Goal: Task Accomplishment & Management: Manage account settings

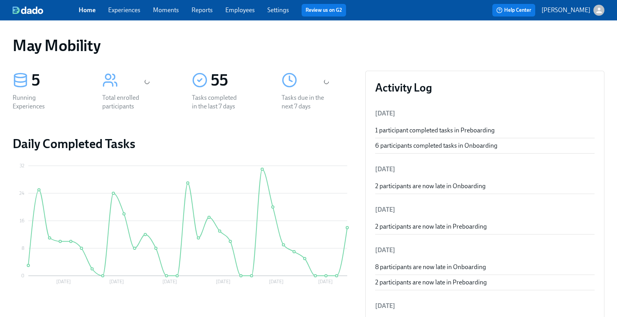
click at [134, 8] on link "Experiences" at bounding box center [124, 9] width 32 height 7
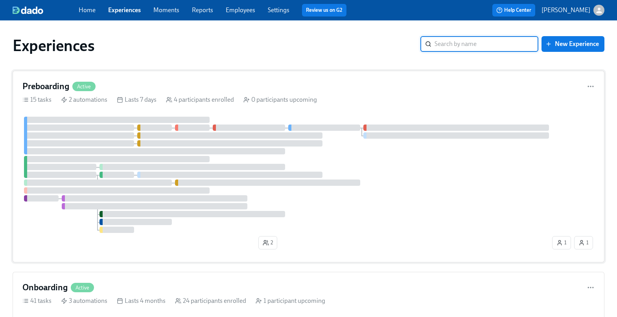
click at [52, 77] on div "Preboarding Active 15 tasks 2 automations Lasts 7 days 4 participants enrolled …" at bounding box center [309, 167] width 592 height 192
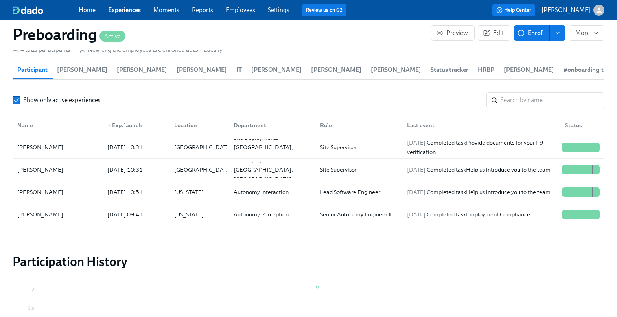
scroll to position [839, 0]
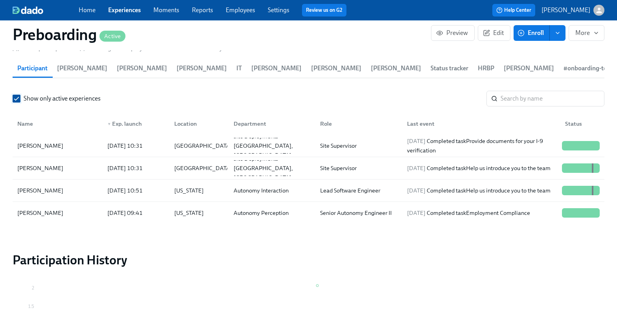
click at [18, 98] on input "Show only active experiences" at bounding box center [16, 98] width 7 height 7
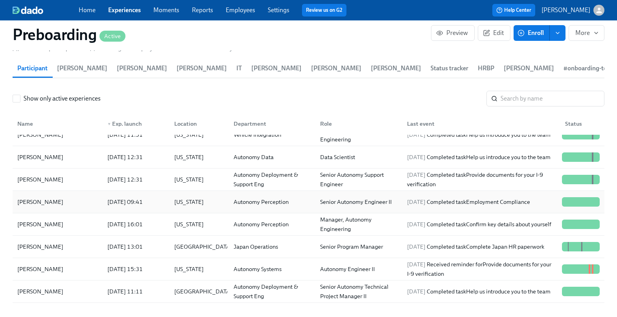
scroll to position [85, 0]
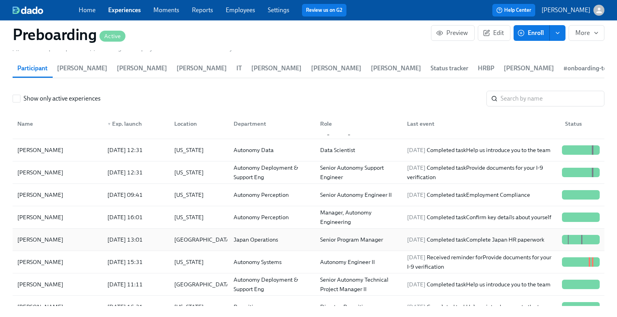
click at [70, 238] on div "Yi Zhou" at bounding box center [57, 240] width 87 height 16
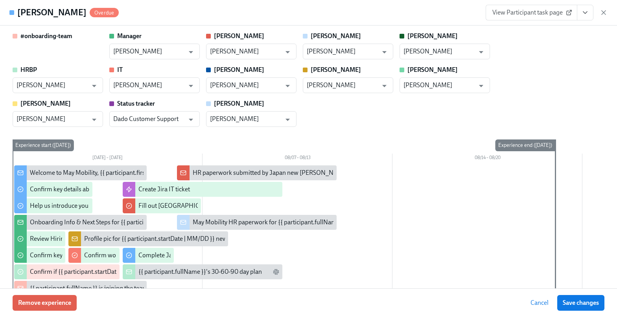
click at [582, 13] on icon "View task page" at bounding box center [585, 13] width 8 height 8
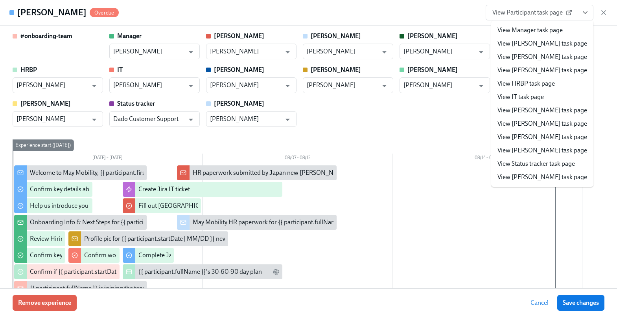
click at [526, 94] on link "View IT task page" at bounding box center [521, 97] width 46 height 9
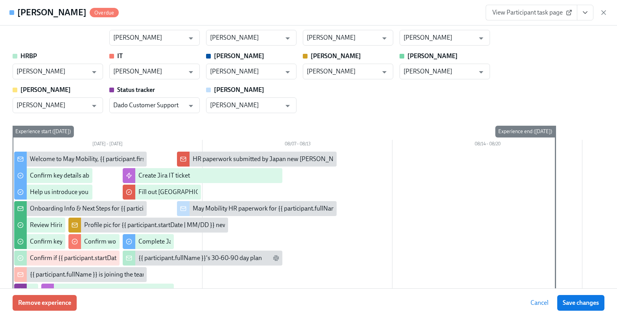
scroll to position [14, 0]
click at [604, 10] on icon "button" at bounding box center [604, 13] width 8 height 8
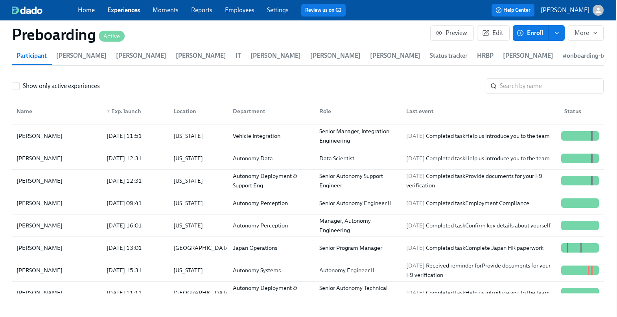
scroll to position [54, 0]
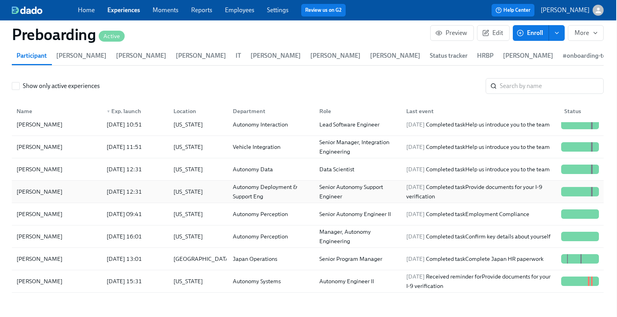
click at [82, 197] on div "Nissa Mayhoub" at bounding box center [56, 192] width 87 height 16
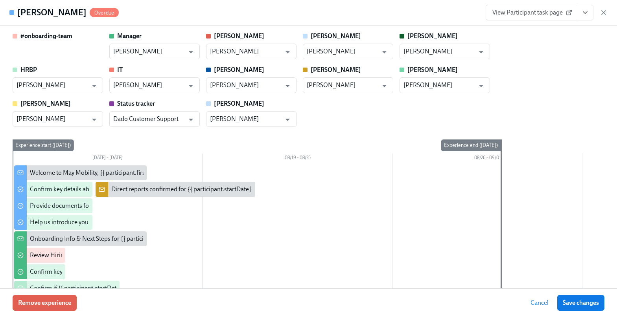
click at [584, 13] on icon "View task page" at bounding box center [585, 13] width 8 height 8
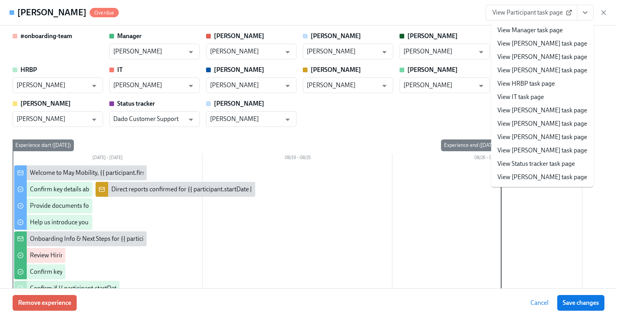
click at [525, 93] on link "View IT task page" at bounding box center [521, 97] width 46 height 9
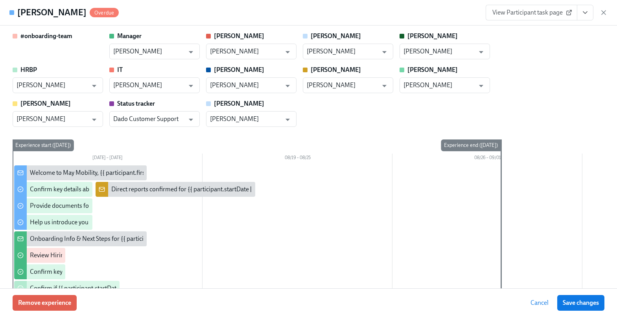
scroll to position [54, 0]
click at [607, 12] on icon "button" at bounding box center [604, 13] width 8 height 8
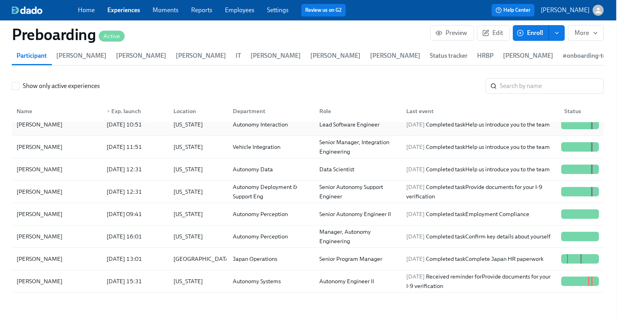
click at [100, 129] on div "2025/08/19 10:51" at bounding box center [133, 125] width 67 height 16
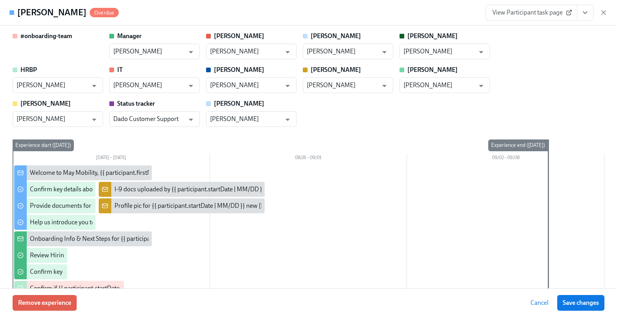
click at [591, 13] on button "View task page" at bounding box center [585, 13] width 17 height 16
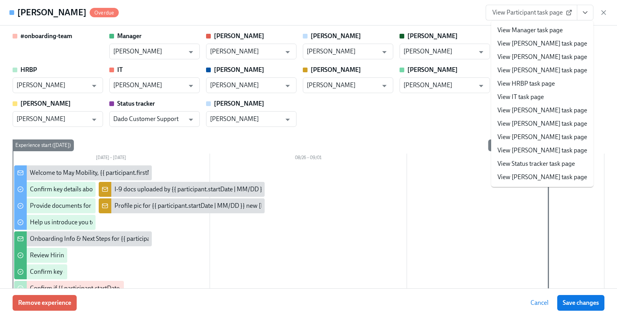
click at [537, 95] on link "View IT task page" at bounding box center [521, 97] width 46 height 9
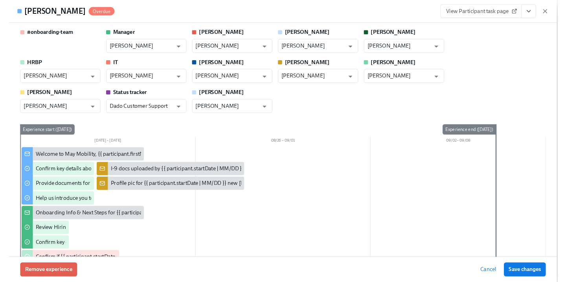
scroll to position [65, 0]
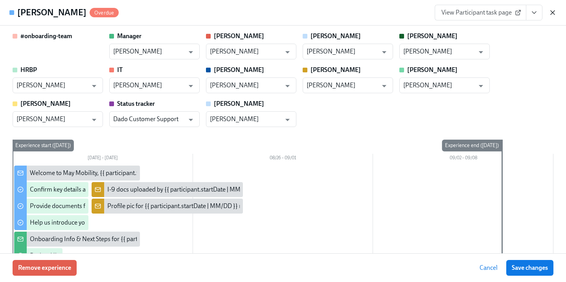
click at [551, 13] on icon "button" at bounding box center [553, 13] width 8 height 8
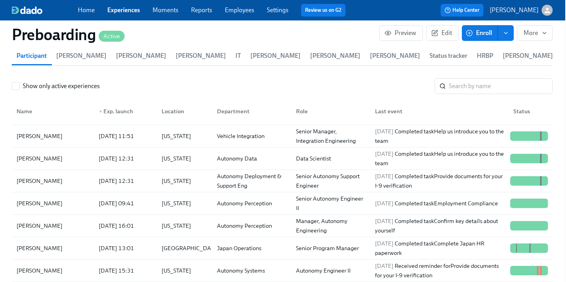
click at [126, 9] on link "Experiences" at bounding box center [123, 9] width 33 height 7
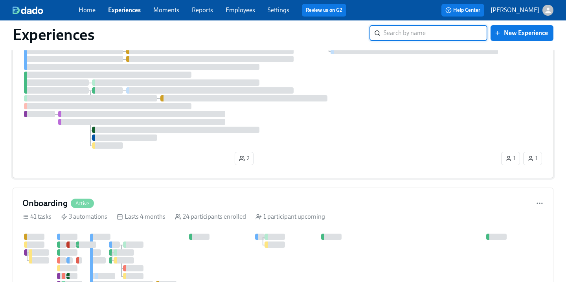
scroll to position [160, 0]
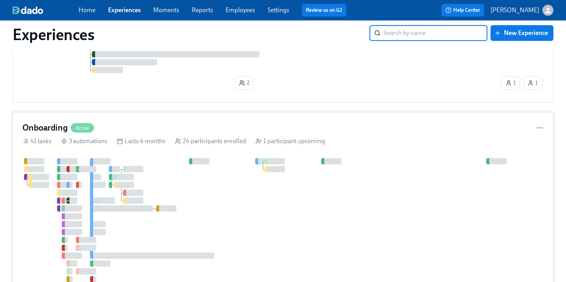
click at [72, 131] on div "Active" at bounding box center [82, 127] width 23 height 9
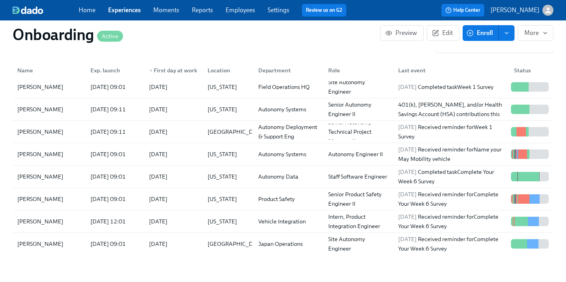
scroll to position [281, 0]
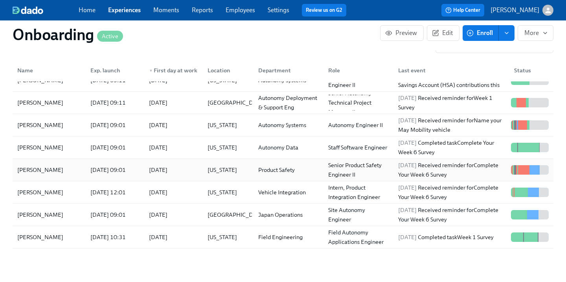
click at [152, 165] on div "2025/07/28" at bounding box center [158, 169] width 18 height 9
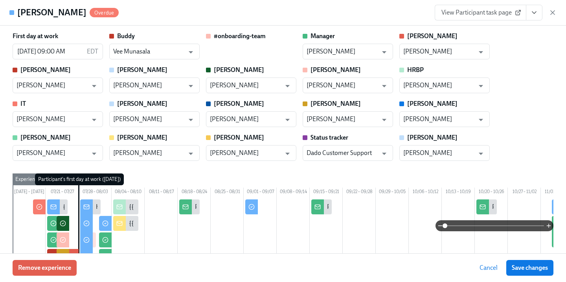
click at [538, 7] on button "View task page" at bounding box center [534, 13] width 17 height 16
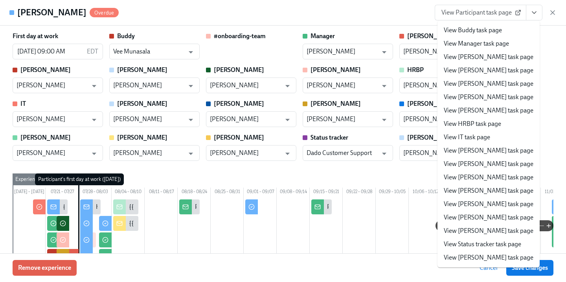
click at [476, 7] on link "View Participant task page" at bounding box center [481, 13] width 92 height 16
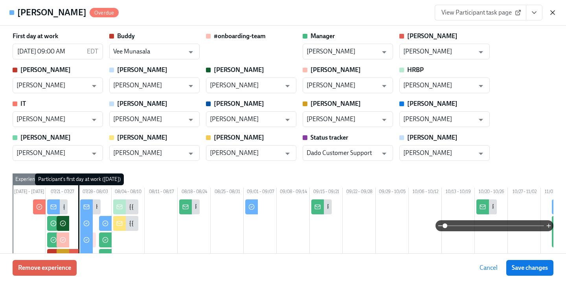
click at [553, 13] on icon "button" at bounding box center [553, 13] width 4 height 4
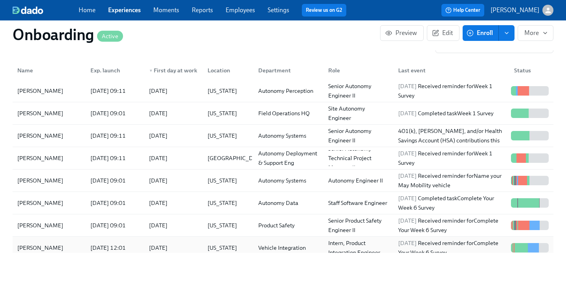
scroll to position [224, 0]
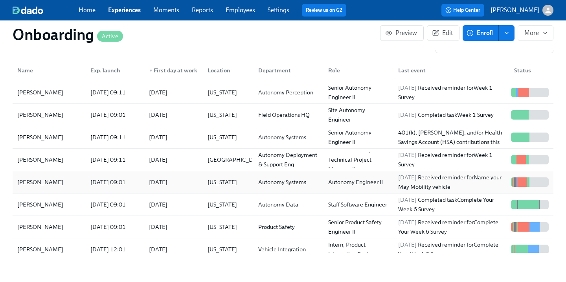
click at [100, 177] on div "2025/07/30 09:01" at bounding box center [108, 181] width 42 height 9
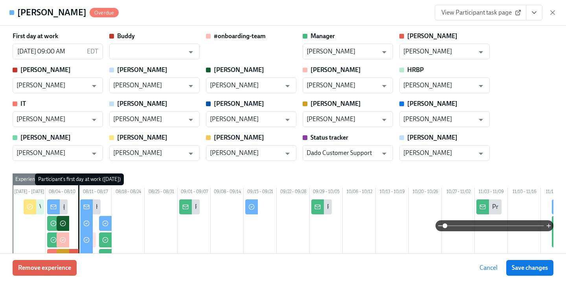
click at [486, 11] on span "View Participant task page" at bounding box center [481, 13] width 78 height 8
click at [554, 13] on icon "button" at bounding box center [553, 13] width 4 height 4
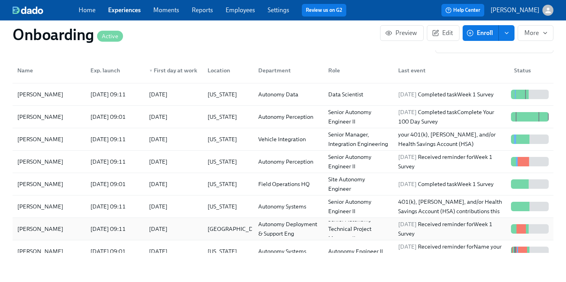
scroll to position [151, 0]
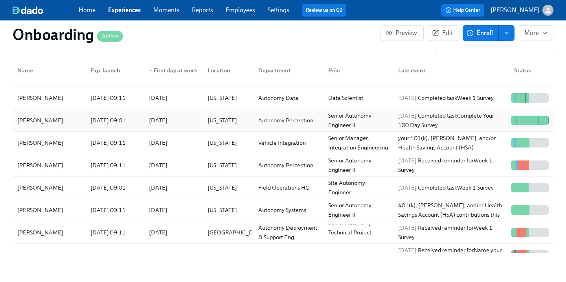
click at [112, 116] on div "2025/08/11 09:01" at bounding box center [108, 120] width 42 height 9
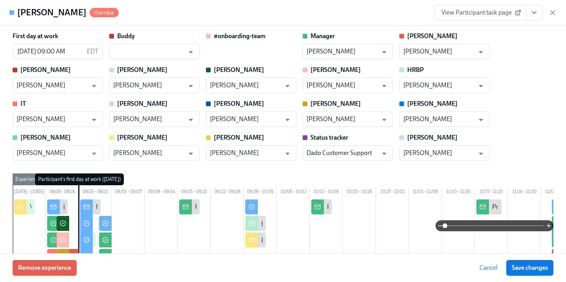
click at [482, 18] on link "View Participant task page" at bounding box center [481, 13] width 92 height 16
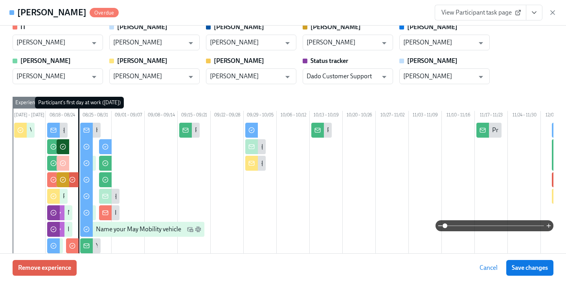
scroll to position [89, 0]
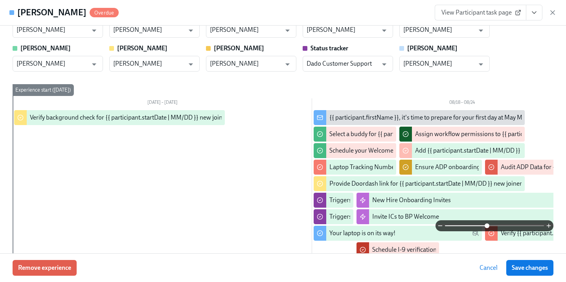
drag, startPoint x: 447, startPoint y: 226, endPoint x: 486, endPoint y: 228, distance: 39.0
click at [486, 228] on span at bounding box center [487, 225] width 5 height 5
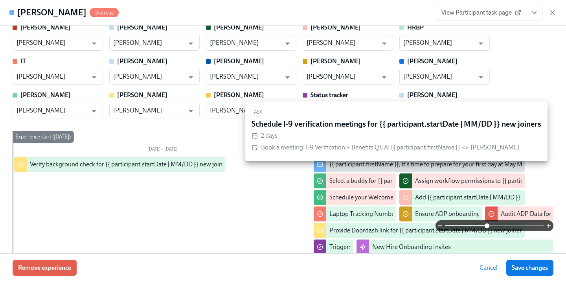
scroll to position [0, 0]
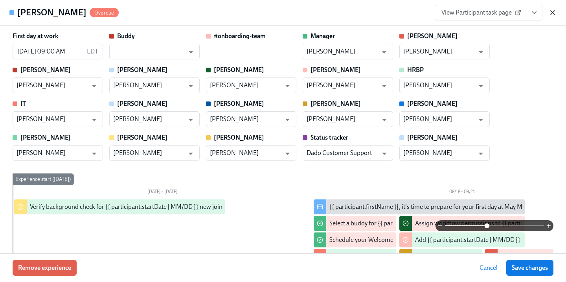
click at [551, 10] on icon "button" at bounding box center [553, 13] width 8 height 8
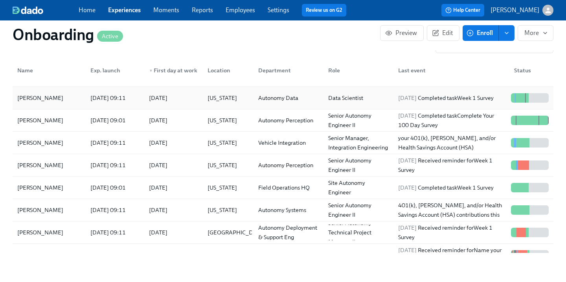
click at [37, 93] on div "Helena Thomas" at bounding box center [40, 97] width 52 height 9
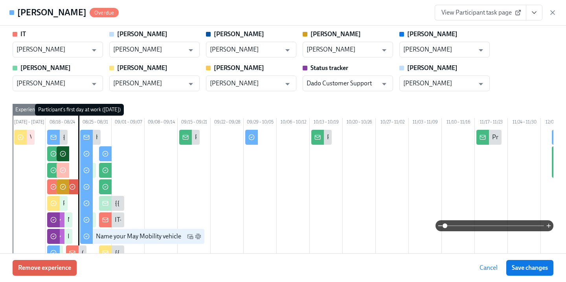
scroll to position [79, 0]
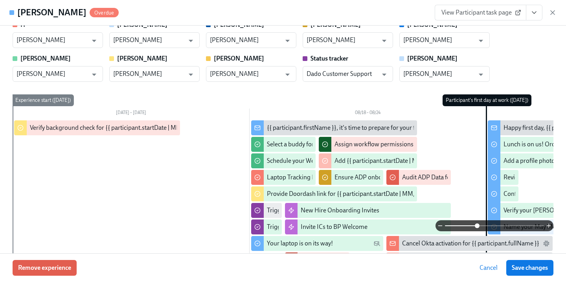
drag, startPoint x: 447, startPoint y: 227, endPoint x: 476, endPoint y: 229, distance: 29.2
click at [476, 228] on span at bounding box center [477, 225] width 5 height 5
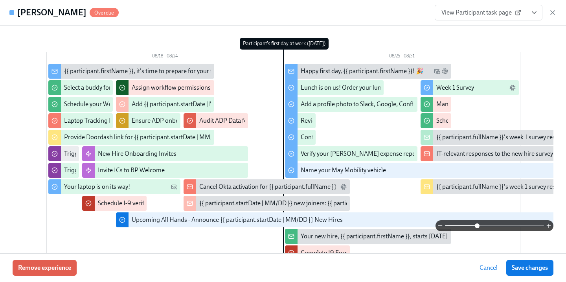
scroll to position [135, 0]
click at [551, 16] on icon "button" at bounding box center [553, 13] width 8 height 8
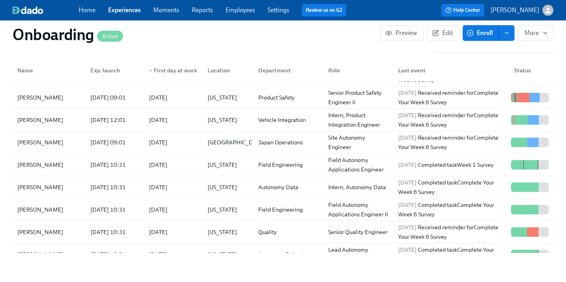
scroll to position [304, 0]
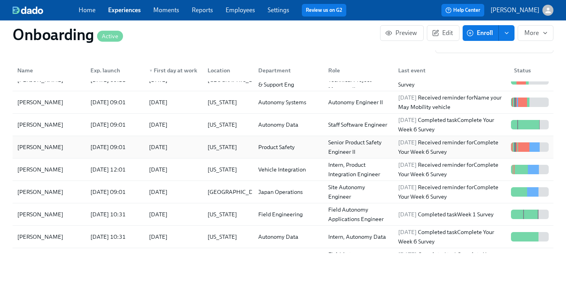
click at [47, 142] on div "Pavan Gangadhar" at bounding box center [40, 146] width 52 height 9
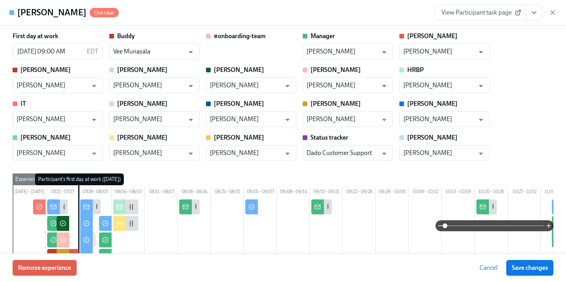
click at [486, 16] on span "View Participant task page" at bounding box center [481, 13] width 78 height 8
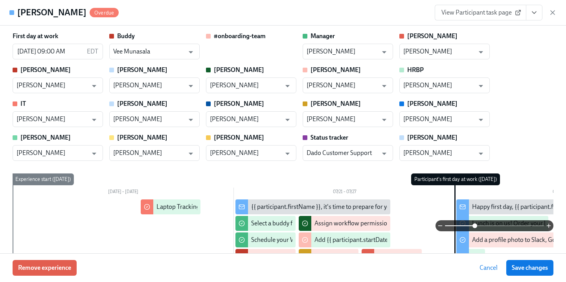
drag, startPoint x: 448, startPoint y: 227, endPoint x: 476, endPoint y: 227, distance: 28.3
click at [476, 227] on span at bounding box center [475, 225] width 5 height 5
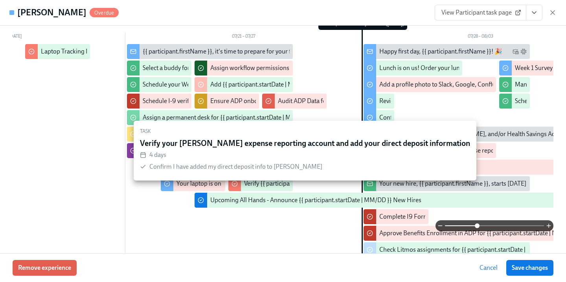
scroll to position [0, 125]
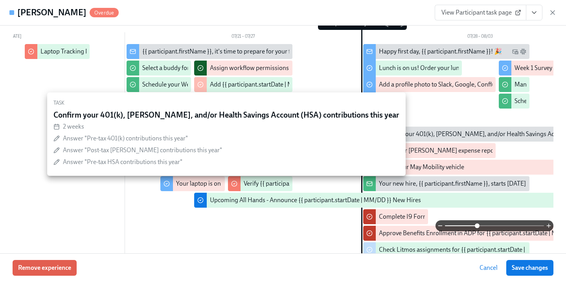
click at [500, 136] on div "Confirm your 401(k), Roth, and/or Health Savings Account (HSA) contributions th…" at bounding box center [513, 134] width 269 height 9
click at [440, 133] on div "Confirm your 401(k), Roth, and/or Health Savings Account (HSA) contributions th…" at bounding box center [513, 134] width 269 height 9
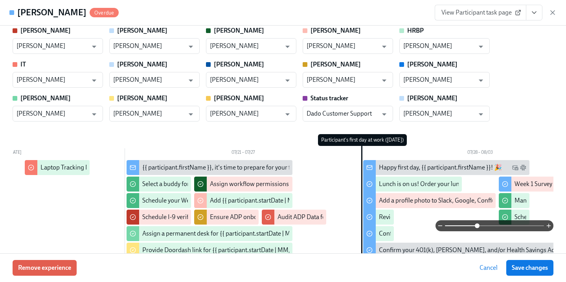
scroll to position [36, 0]
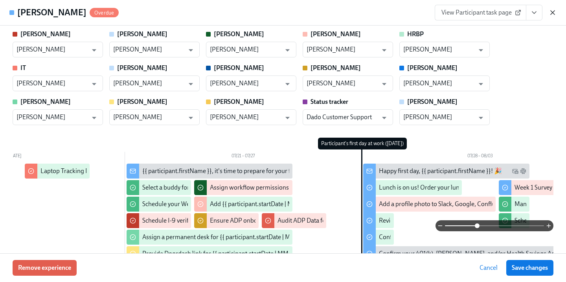
click at [552, 14] on icon "button" at bounding box center [553, 13] width 8 height 8
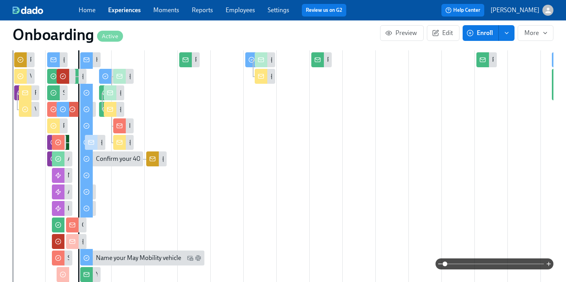
scroll to position [384, 0]
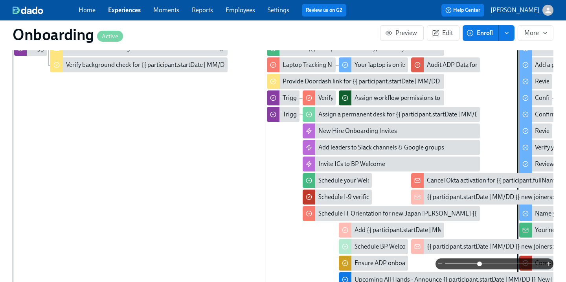
drag, startPoint x: 446, startPoint y: 264, endPoint x: 489, endPoint y: 264, distance: 42.5
click at [482, 264] on span at bounding box center [480, 264] width 5 height 5
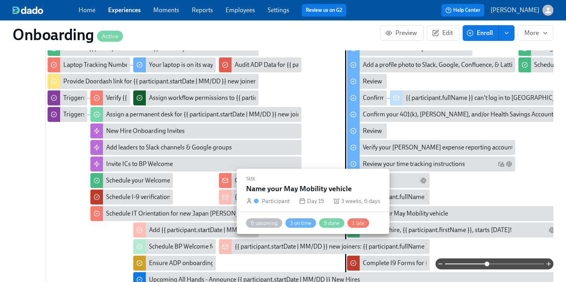
scroll to position [0, 276]
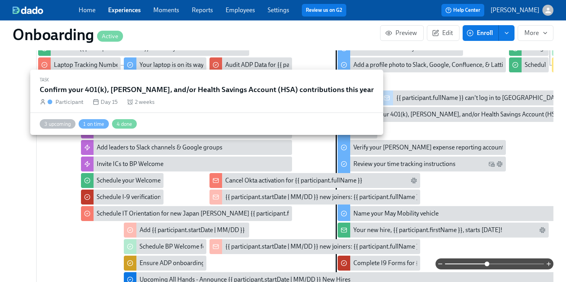
click at [466, 110] on div "Confirm your 401(k), Roth, and/or Health Savings Account (HSA) contributions th…" at bounding box center [488, 114] width 269 height 9
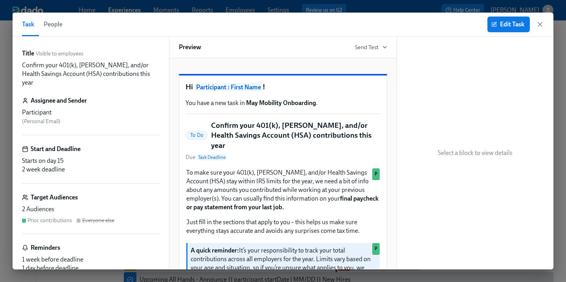
click at [57, 28] on span "People" at bounding box center [53, 24] width 19 height 11
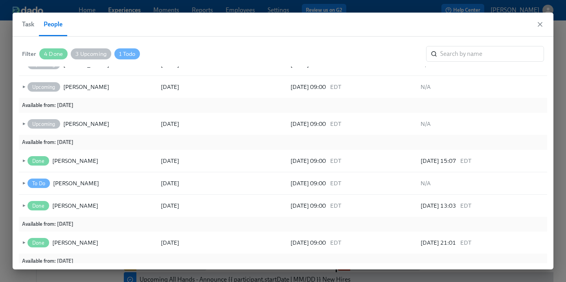
scroll to position [65, 0]
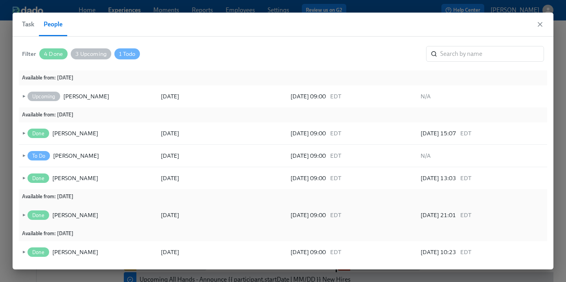
click at [23, 214] on span "►" at bounding box center [23, 215] width 6 height 9
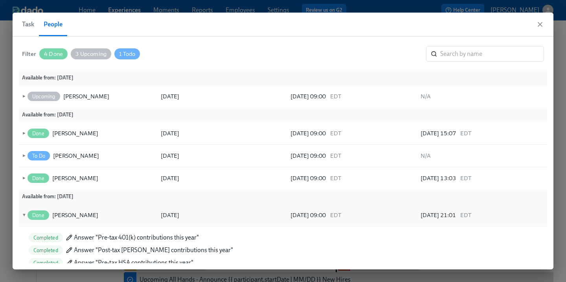
click at [22, 212] on span "▼" at bounding box center [23, 215] width 6 height 9
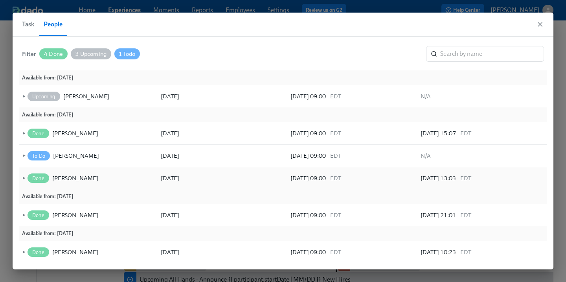
click at [24, 178] on span "►" at bounding box center [23, 178] width 6 height 9
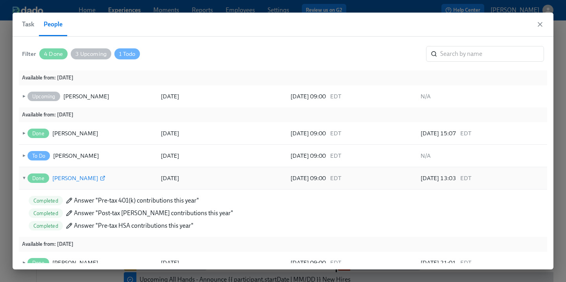
click at [101, 179] on icon at bounding box center [103, 179] width 4 height 4
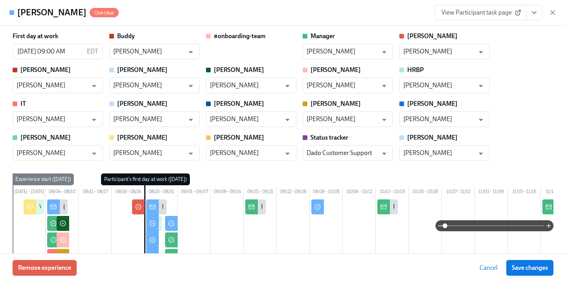
click at [478, 15] on span "View Participant task page" at bounding box center [481, 13] width 78 height 8
click at [559, 13] on div "Eddie Andert Overdue View Participant task page" at bounding box center [283, 13] width 566 height 26
click at [553, 13] on icon "button" at bounding box center [553, 13] width 8 height 8
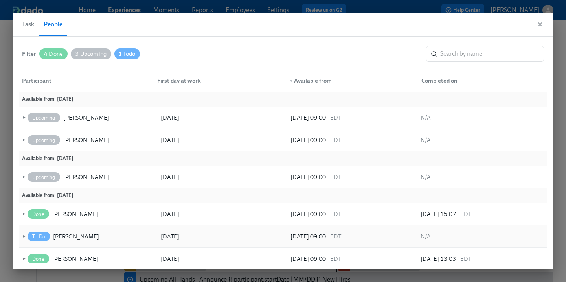
click at [25, 237] on span "►" at bounding box center [23, 236] width 6 height 9
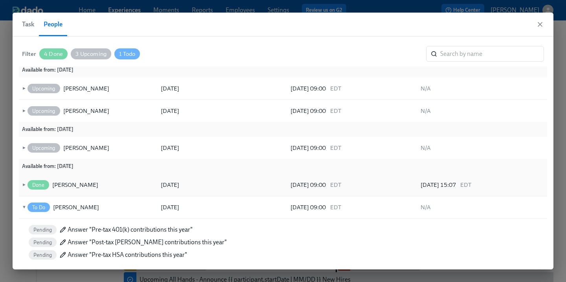
scroll to position [16, 0]
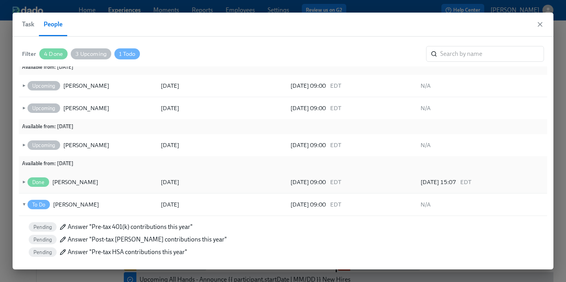
click at [19, 181] on div "► Done Sean Sales 08/25/2025 08/25/2025 09:00 EDT 08/25/2025 15:07 EDT" at bounding box center [283, 182] width 529 height 22
click at [22, 180] on span "►" at bounding box center [23, 182] width 6 height 9
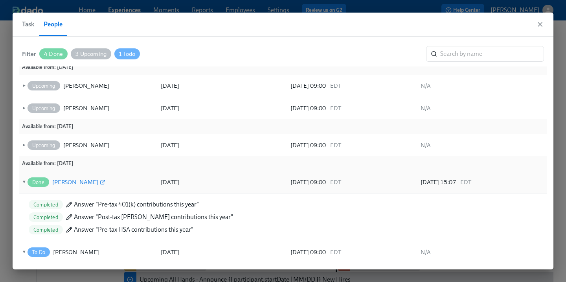
click at [77, 182] on div "Sean Sales" at bounding box center [75, 181] width 46 height 9
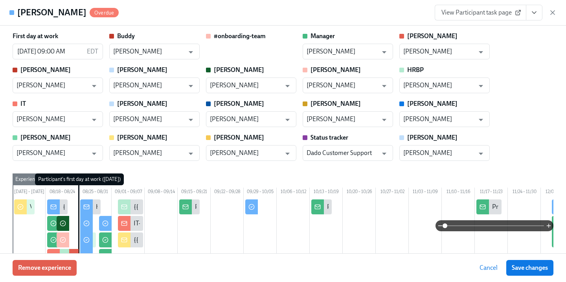
click at [482, 18] on link "View Participant task page" at bounding box center [481, 13] width 92 height 16
click at [548, 15] on div "View Participant task page" at bounding box center [496, 13] width 122 height 16
click at [554, 15] on icon "button" at bounding box center [553, 13] width 8 height 8
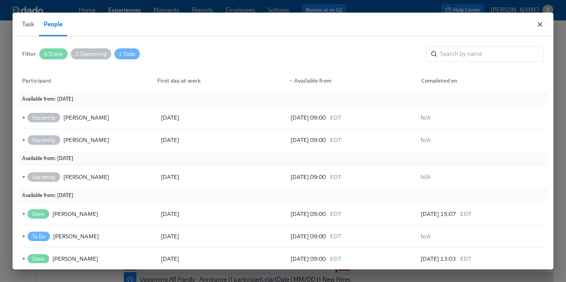
click at [537, 25] on icon "button" at bounding box center [541, 24] width 8 height 8
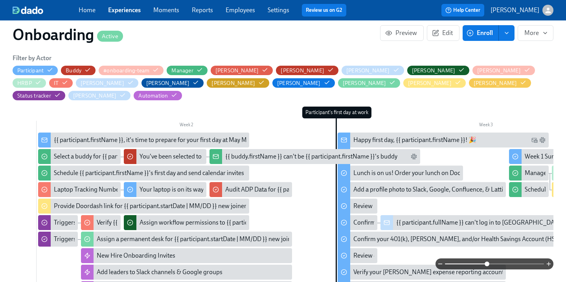
scroll to position [257, 0]
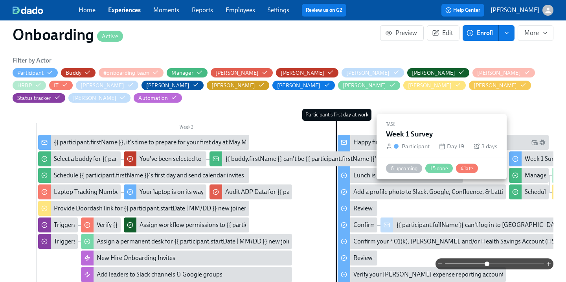
click at [539, 155] on div "Week 1 Survey" at bounding box center [544, 159] width 38 height 9
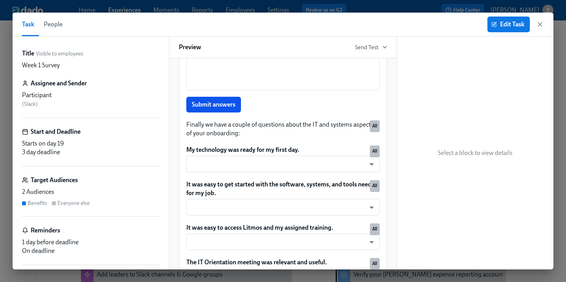
scroll to position [886, 0]
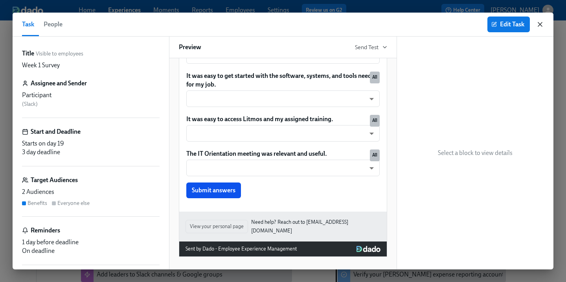
click at [539, 24] on icon "button" at bounding box center [541, 24] width 8 height 8
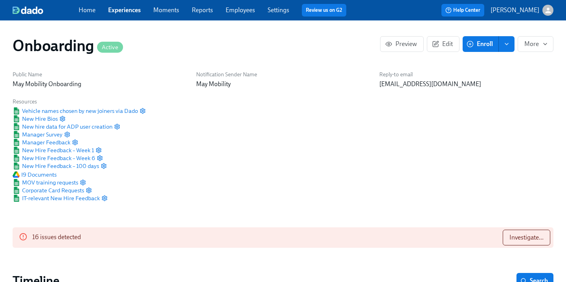
click at [79, 14] on span "Home" at bounding box center [87, 10] width 17 height 9
click at [95, 10] on link "Home" at bounding box center [87, 9] width 17 height 7
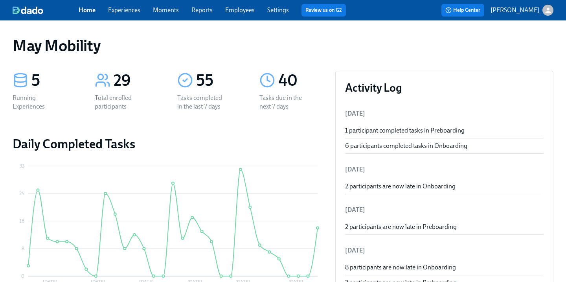
click at [121, 14] on link "Experiences" at bounding box center [124, 9] width 32 height 7
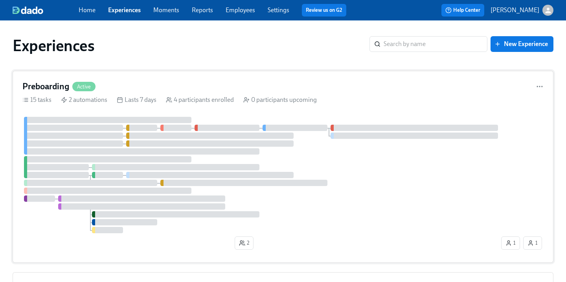
click at [64, 87] on h4 "Preboarding" at bounding box center [45, 87] width 47 height 12
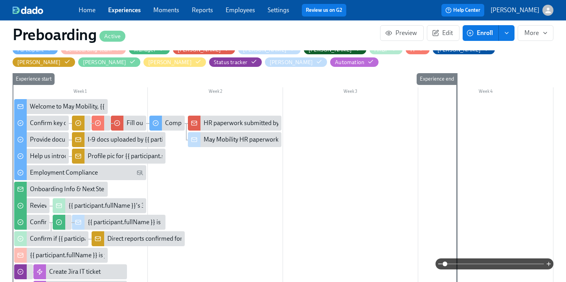
scroll to position [220, 0]
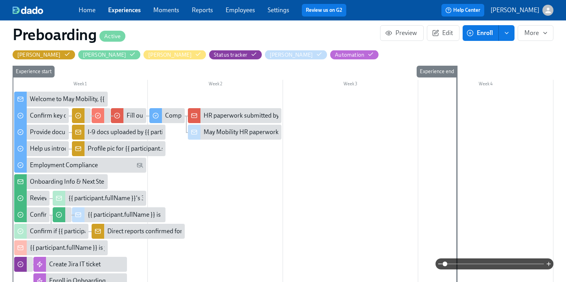
click at [52, 100] on div "Welcome to May Mobility, {{ participant.firstName }}! 🎉" at bounding box center [105, 99] width 151 height 9
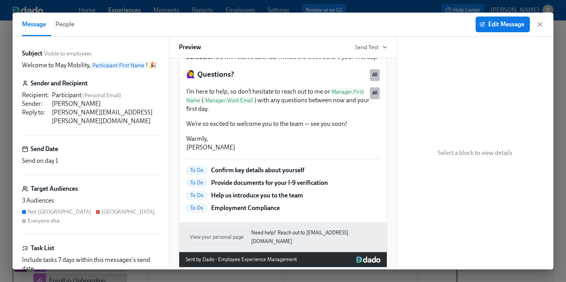
scroll to position [623, 0]
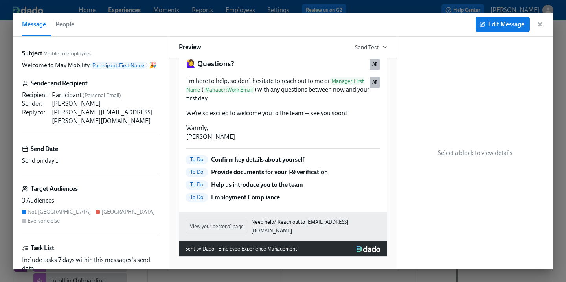
click at [545, 24] on div "Message People Edit Message" at bounding box center [283, 25] width 541 height 24
click at [538, 24] on icon "button" at bounding box center [541, 24] width 8 height 8
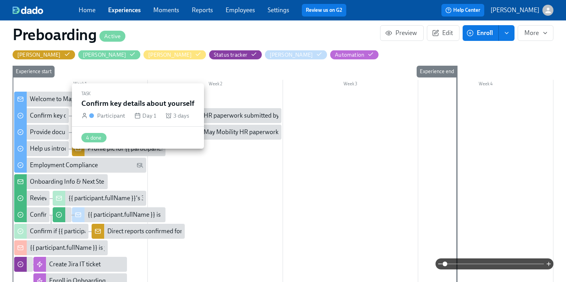
click at [43, 113] on div "Confirm key details about yourself" at bounding box center [75, 115] width 91 height 9
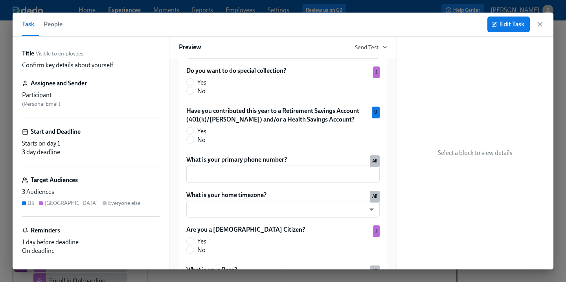
scroll to position [397, 0]
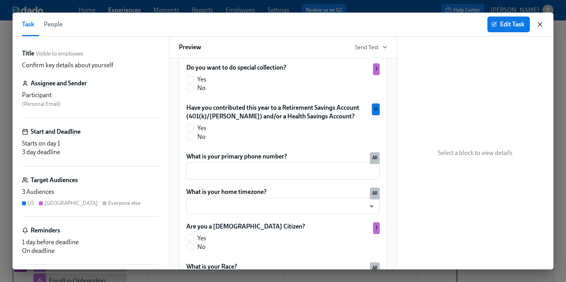
click at [539, 27] on icon "button" at bounding box center [541, 24] width 8 height 8
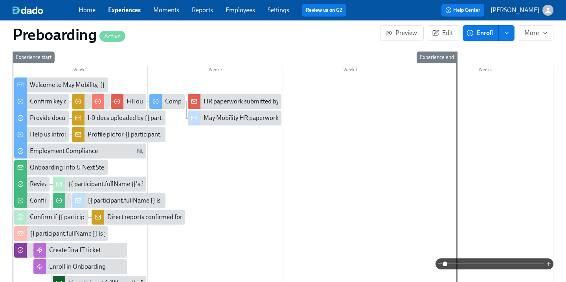
scroll to position [226, 0]
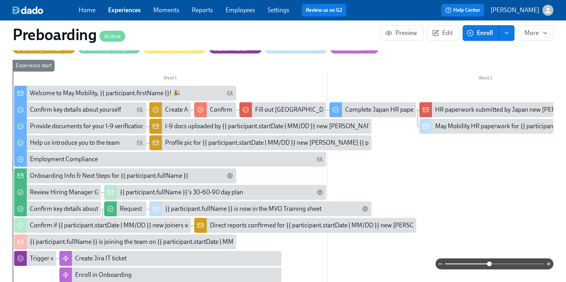
drag, startPoint x: 444, startPoint y: 263, endPoint x: 507, endPoint y: 268, distance: 63.5
click at [492, 266] on span at bounding box center [489, 264] width 5 height 5
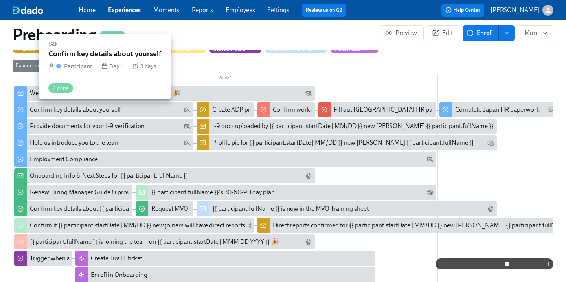
click at [135, 114] on div "Confirm key details about yourself" at bounding box center [103, 109] width 179 height 15
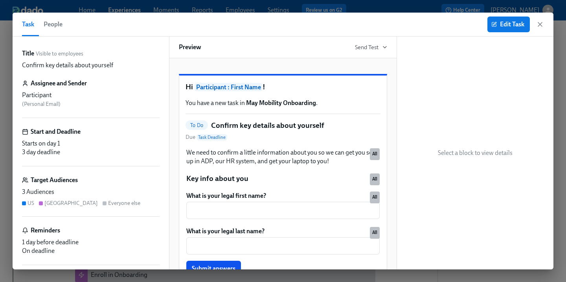
click at [55, 27] on span "People" at bounding box center [53, 24] width 19 height 11
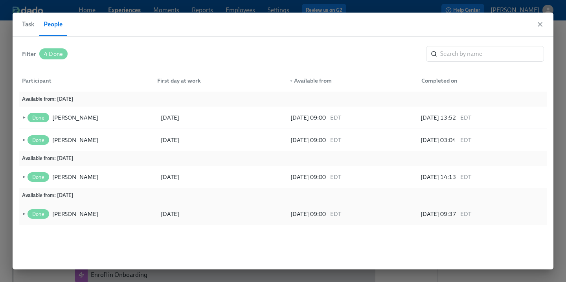
click at [23, 214] on span "►" at bounding box center [23, 214] width 6 height 9
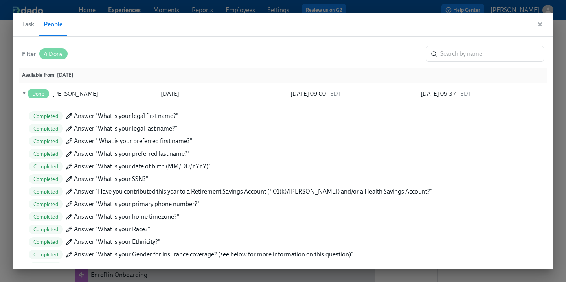
scroll to position [69, 0]
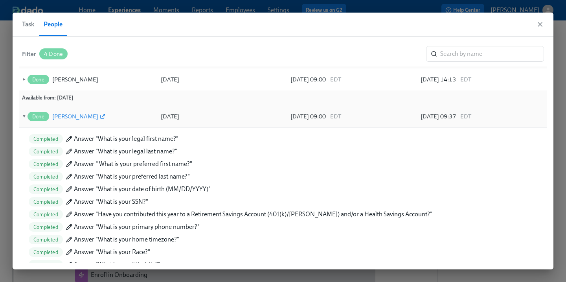
click at [100, 117] on icon at bounding box center [103, 117] width 6 height 6
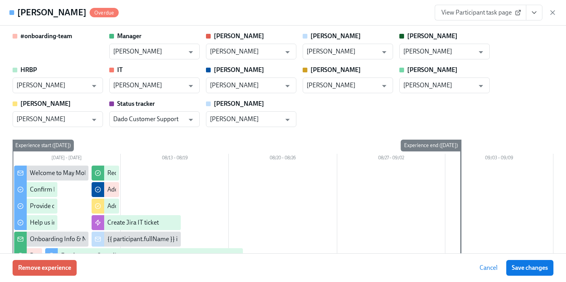
click at [487, 9] on span "View Participant task page" at bounding box center [481, 13] width 78 height 8
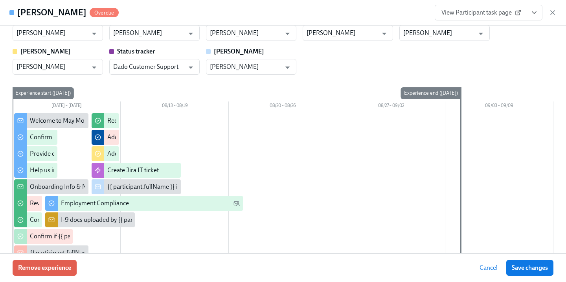
scroll to position [60, 0]
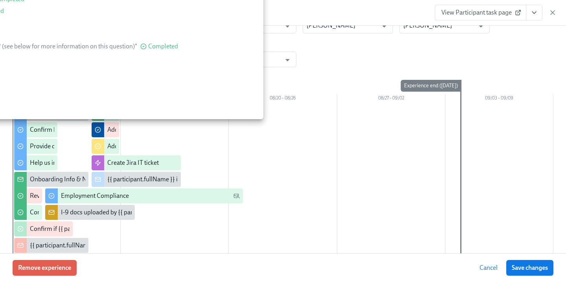
click at [44, 131] on div "Confirm key details about yourself" at bounding box center [75, 129] width 91 height 9
click at [39, 130] on div "Confirm key details about yourself" at bounding box center [75, 129] width 91 height 9
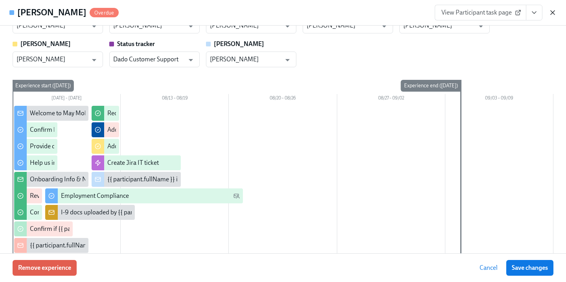
click at [553, 15] on icon "button" at bounding box center [553, 13] width 8 height 8
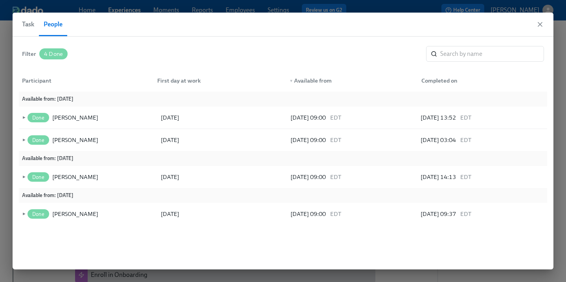
click at [30, 28] on span "Task" at bounding box center [28, 24] width 12 height 11
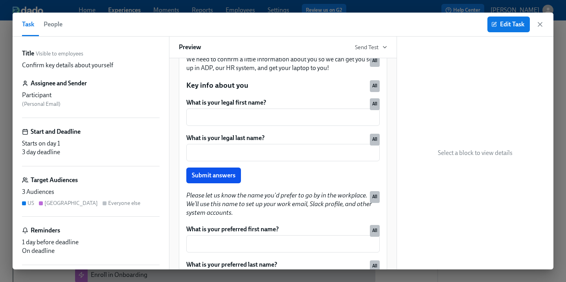
click at [541, 28] on div "Edit Task" at bounding box center [516, 25] width 57 height 16
click at [540, 26] on icon "button" at bounding box center [541, 24] width 8 height 8
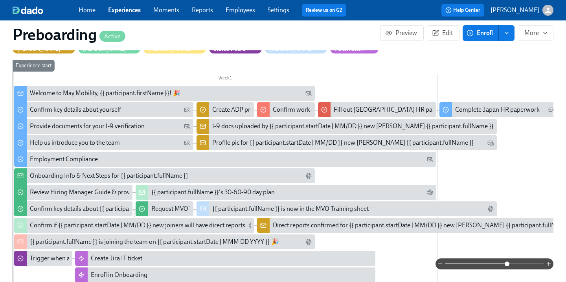
click at [122, 14] on link "Experiences" at bounding box center [124, 9] width 33 height 7
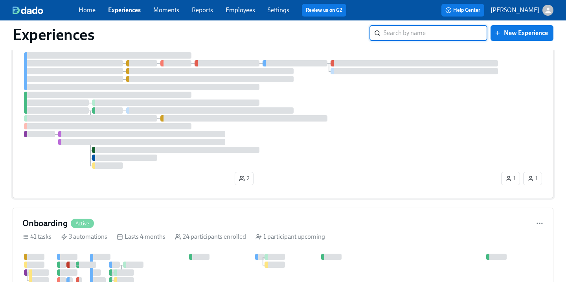
scroll to position [104, 0]
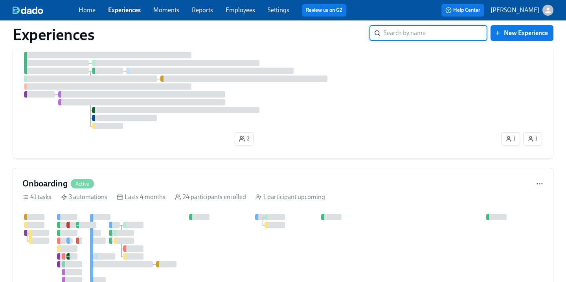
click at [80, 183] on span "Active" at bounding box center [82, 184] width 23 height 6
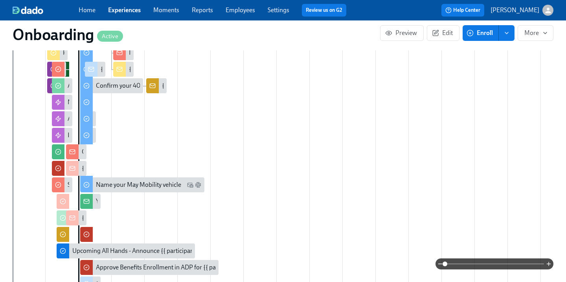
scroll to position [419, 0]
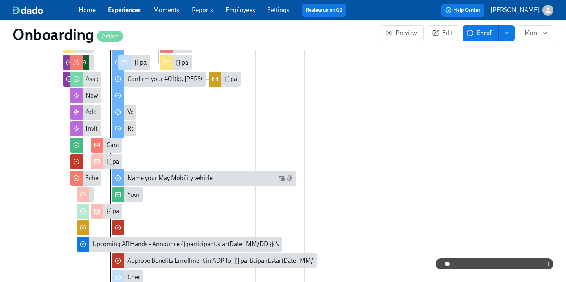
drag, startPoint x: 447, startPoint y: 264, endPoint x: 475, endPoint y: 264, distance: 27.5
click at [450, 264] on span at bounding box center [447, 264] width 5 height 5
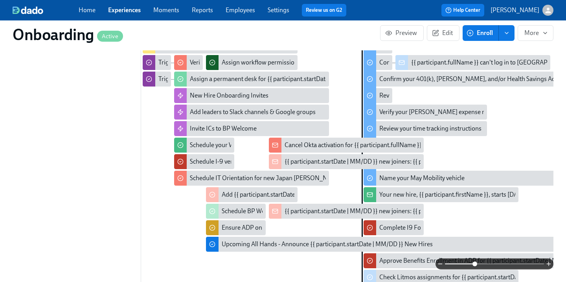
scroll to position [0, 112]
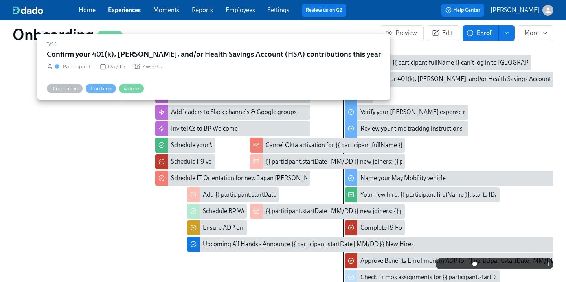
click at [461, 75] on div "Confirm your 401(k), Roth, and/or Health Savings Account (HSA) contributions th…" at bounding box center [495, 79] width 269 height 9
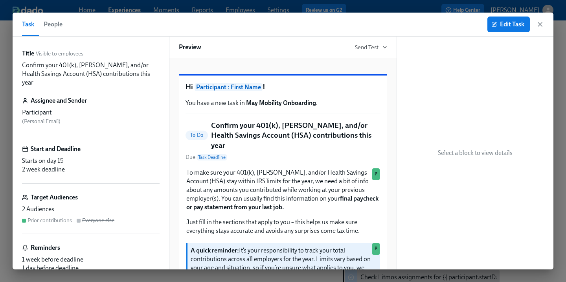
scroll to position [11, 0]
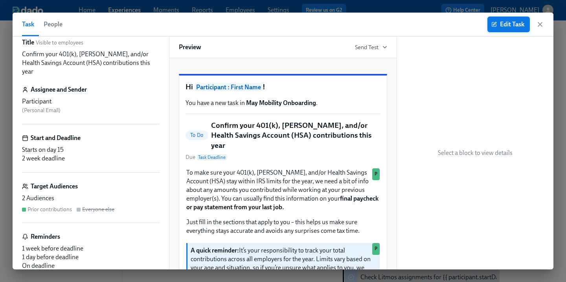
click at [499, 26] on span "Edit Task" at bounding box center [508, 24] width 31 height 8
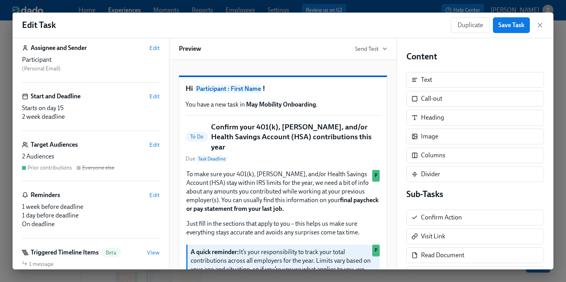
scroll to position [57, 0]
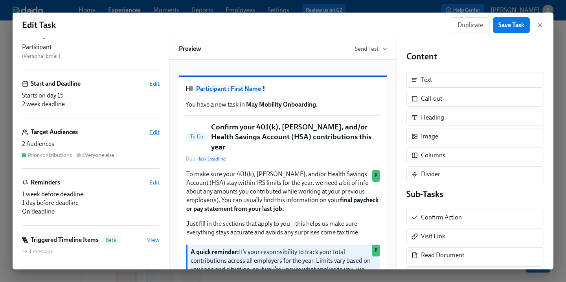
click at [153, 134] on span "Edit" at bounding box center [154, 132] width 10 height 8
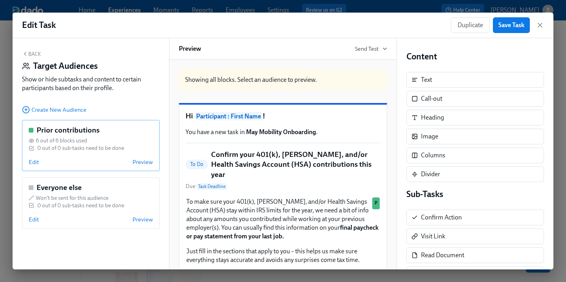
click at [116, 145] on div "0 out of 0 sub-tasks need to be done" at bounding box center [80, 147] width 87 height 7
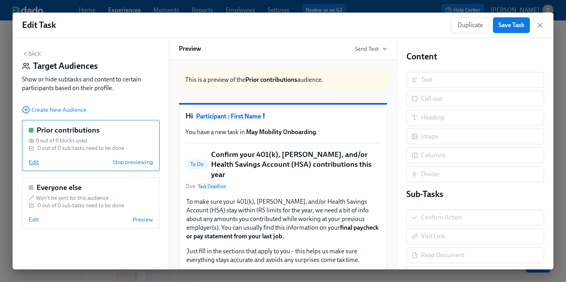
click at [32, 162] on span "Edit" at bounding box center [34, 162] width 10 height 8
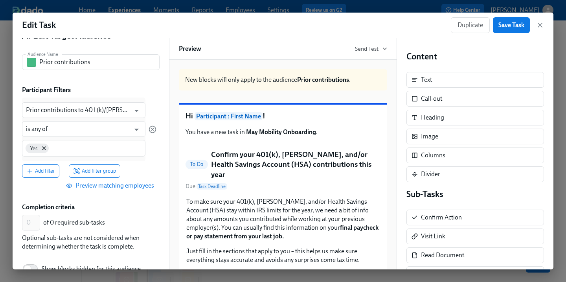
scroll to position [40, 0]
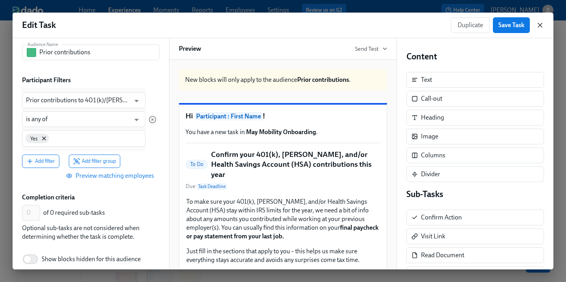
click at [543, 28] on icon "button" at bounding box center [541, 25] width 8 height 8
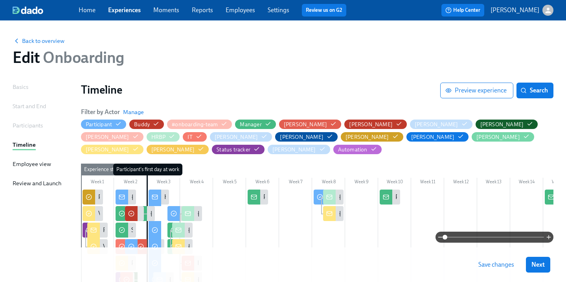
scroll to position [3, 0]
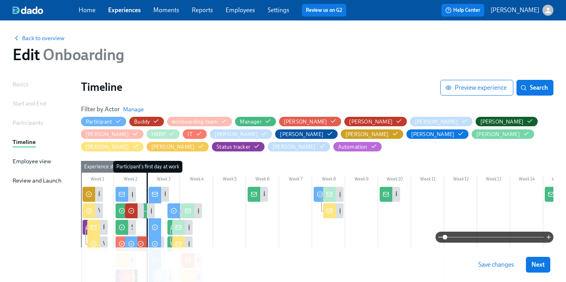
click at [121, 14] on span "Experiences" at bounding box center [124, 10] width 33 height 9
click at [48, 36] on span "Back to overview" at bounding box center [39, 38] width 52 height 8
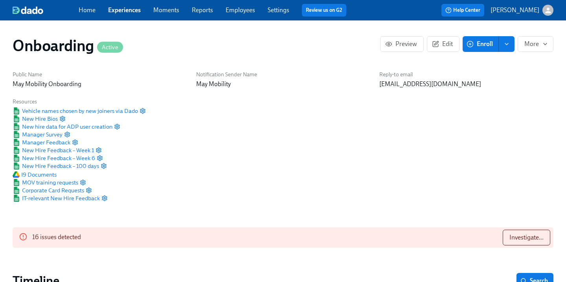
scroll to position [0, 3850]
click at [122, 10] on link "Experiences" at bounding box center [124, 9] width 33 height 7
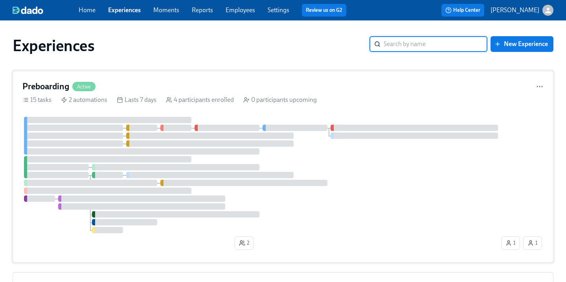
click at [93, 93] on div "Preboarding Active 15 tasks 2 automations Lasts 7 days 4 participants enrolled …" at bounding box center [283, 167] width 541 height 192
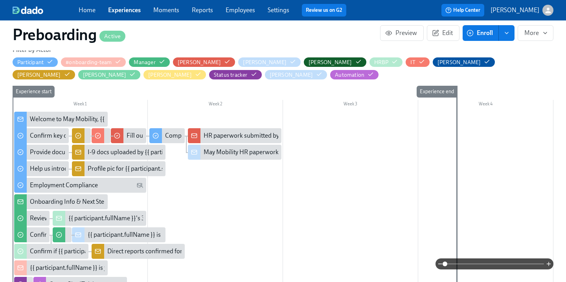
scroll to position [201, 0]
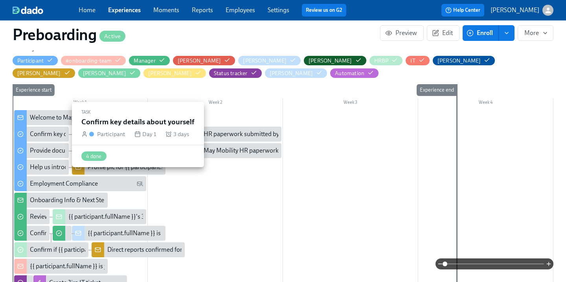
click at [56, 137] on div "Confirm key details about yourself" at bounding box center [75, 134] width 91 height 9
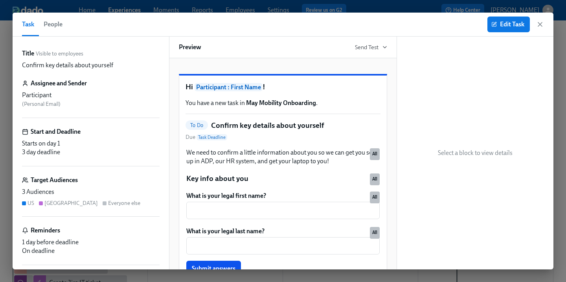
scroll to position [62, 0]
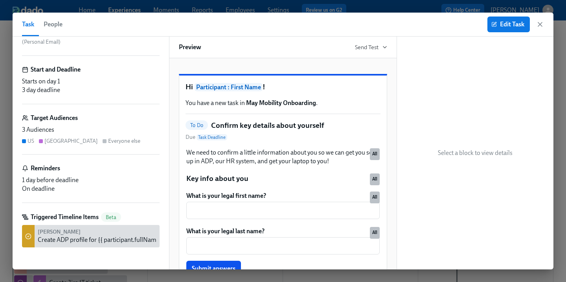
click at [74, 233] on div "Kaelyn Create ADP profile for {{ participant.fullName }} (starting {{ participa…" at bounding box center [161, 236] width 246 height 16
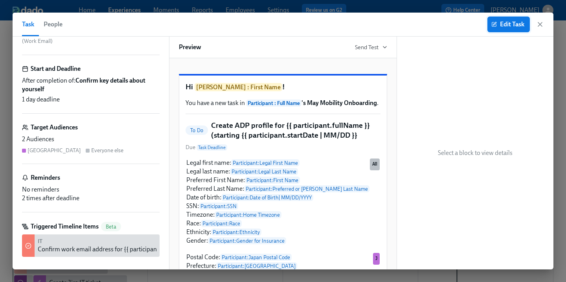
click at [500, 22] on span "Edit Task" at bounding box center [508, 24] width 31 height 8
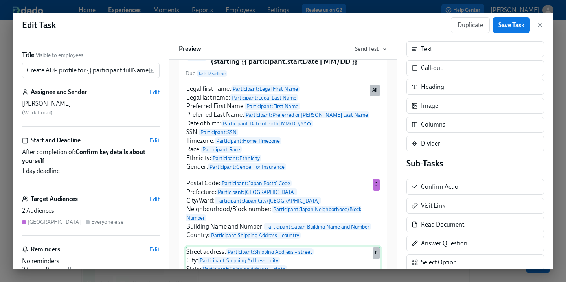
scroll to position [71, 0]
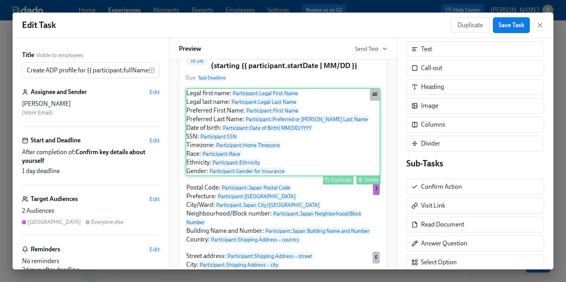
click at [347, 176] on div "Legal first name: Participant : Legal First Name Legal last name: Participant :…" at bounding box center [283, 132] width 195 height 88
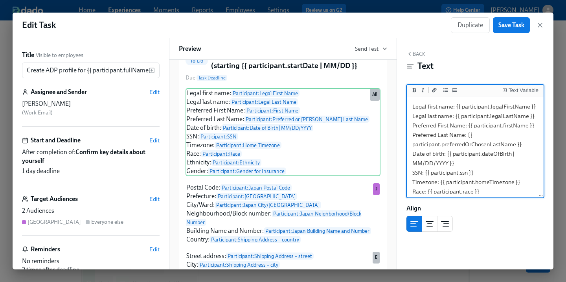
scroll to position [22, 0]
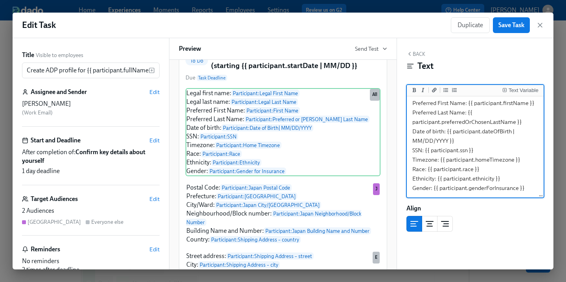
click at [529, 186] on textarea "Legal first name: {{ participant.legalFirstName }} Legal last name: {{ particip…" at bounding box center [476, 136] width 134 height 121
type textarea "Legal first name: {{ participant.legalFirstName }} Legal last name: {{ particip…"
click at [515, 89] on div "Text Variable" at bounding box center [524, 91] width 30 height 6
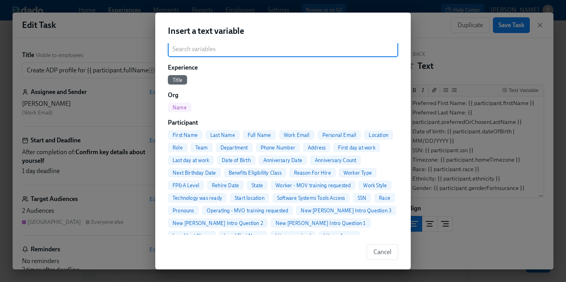
scroll to position [0, 0]
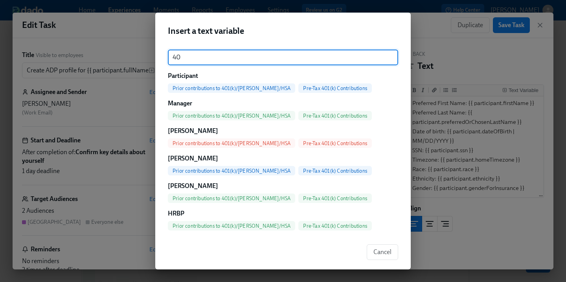
type input "401"
click at [386, 55] on input "401" at bounding box center [283, 58] width 231 height 16
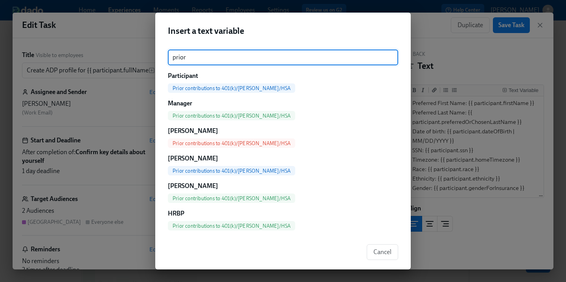
type input "prior"
click at [221, 88] on span "Prior contributions to 401(k)/Roth/HSA" at bounding box center [231, 88] width 127 height 6
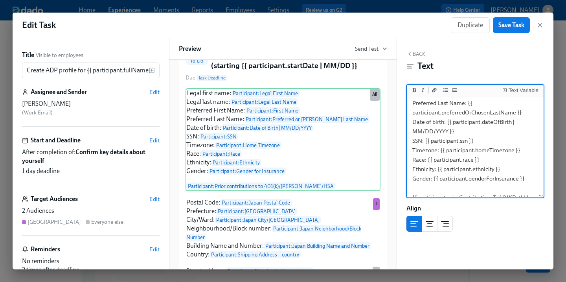
scroll to position [51, 0]
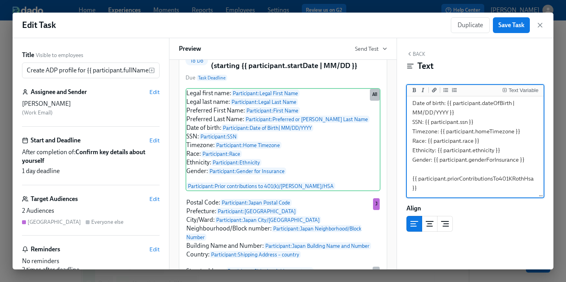
click at [413, 179] on textarea "Legal first name: {{ participant.legalFirstName }} Legal last name: {{ particip…" at bounding box center [476, 121] width 134 height 149
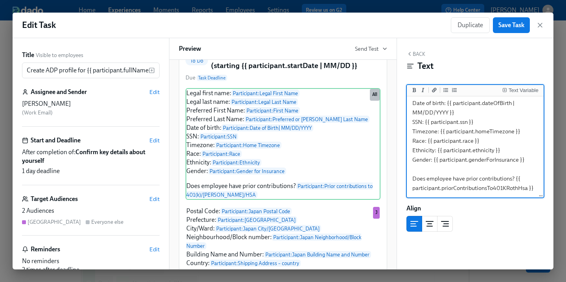
type textarea "Legal first name: {{ participant.legalFirstName }} Legal last name: {{ particip…"
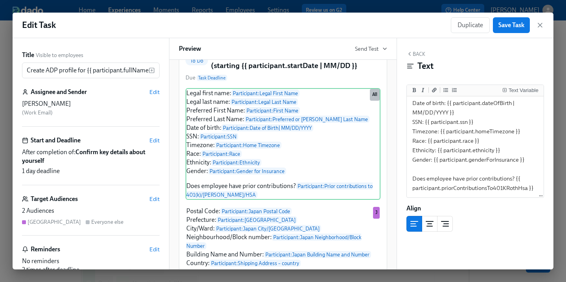
click at [513, 54] on div "Back Text" at bounding box center [476, 63] width 138 height 24
click at [421, 56] on button "Back" at bounding box center [416, 54] width 19 height 6
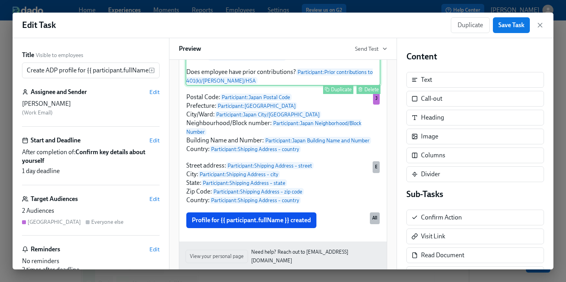
scroll to position [204, 0]
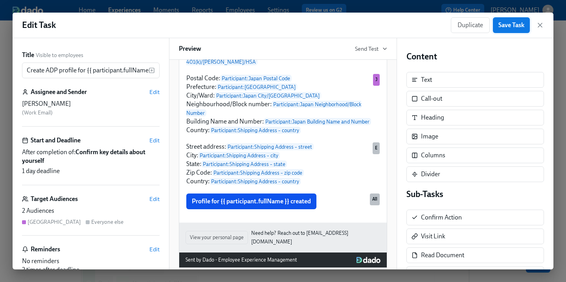
click at [509, 26] on span "Save Task" at bounding box center [512, 25] width 26 height 8
click at [541, 26] on icon "button" at bounding box center [541, 25] width 8 height 8
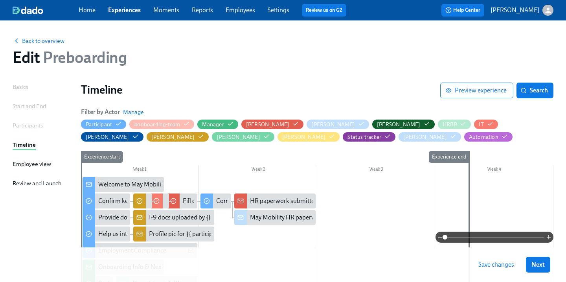
click at [86, 9] on link "Home" at bounding box center [87, 9] width 17 height 7
click at [500, 263] on span "Save changes" at bounding box center [497, 265] width 36 height 8
click at [51, 39] on span "Back to overview" at bounding box center [39, 41] width 52 height 8
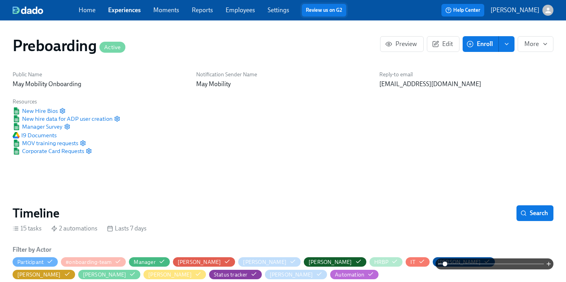
scroll to position [0, 820]
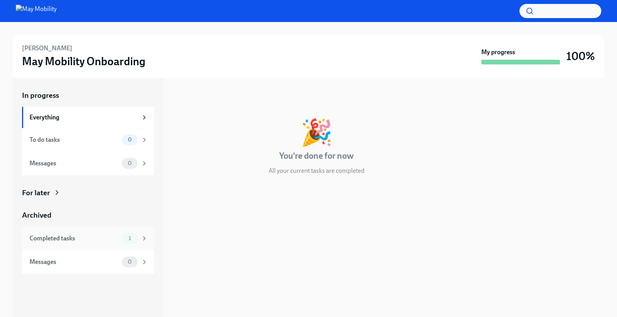
click at [90, 240] on div "Completed tasks" at bounding box center [74, 238] width 89 height 9
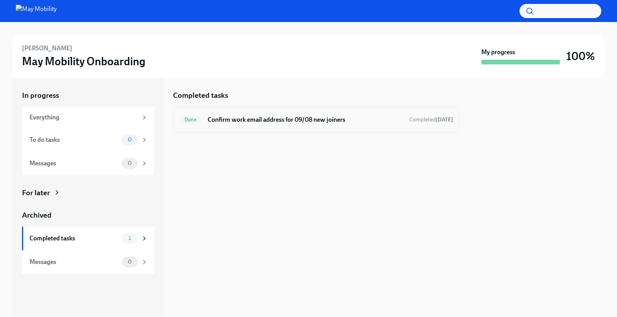
click at [369, 121] on h6 "Confirm work email address for 09/08 new joiners" at bounding box center [306, 120] width 196 height 9
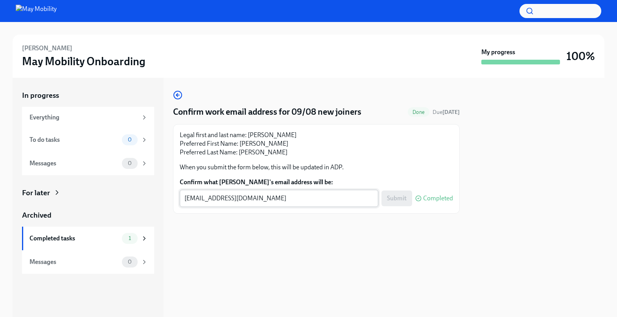
click at [242, 203] on textarea "yi.zhou@maymobility.com" at bounding box center [278, 198] width 189 height 9
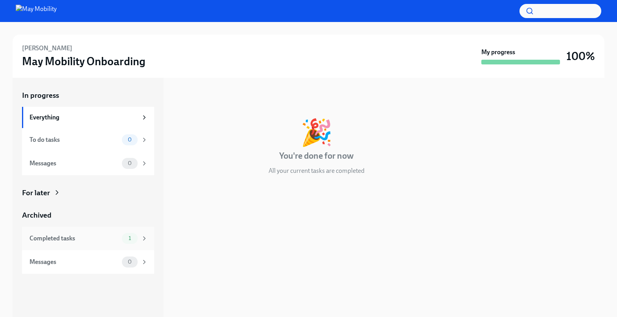
click at [60, 234] on div "Completed tasks" at bounding box center [74, 238] width 89 height 9
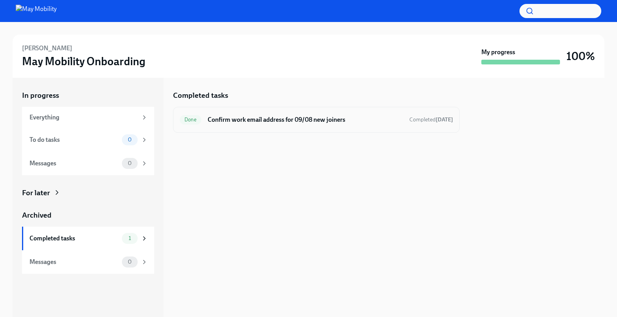
click at [330, 125] on div "Done Confirm work email address for 09/08 new joiners Completed Aug 12th" at bounding box center [316, 120] width 273 height 13
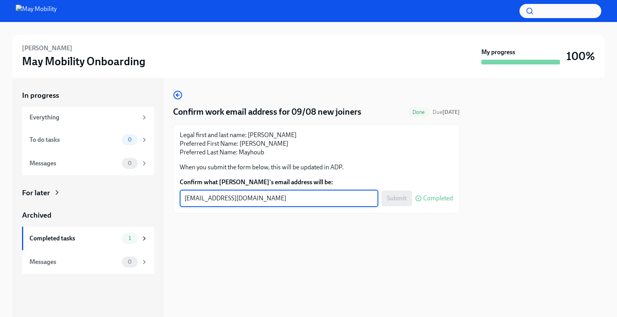
click at [293, 194] on textarea "nissa.mayhoub@maymobility.com" at bounding box center [278, 198] width 189 height 9
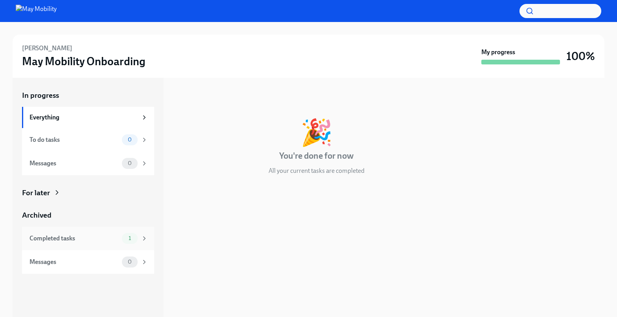
click at [66, 239] on div "Completed tasks" at bounding box center [74, 238] width 89 height 9
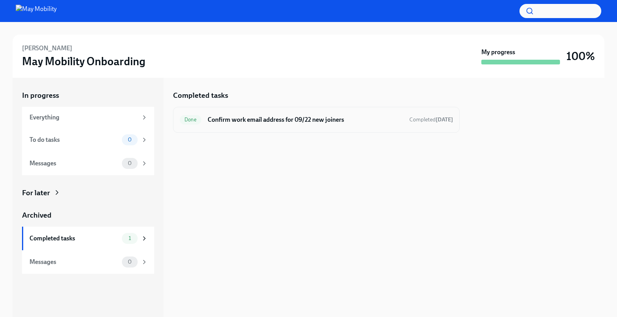
click at [327, 118] on h6 "Confirm work email address for 09/22 new joiners" at bounding box center [306, 120] width 196 height 9
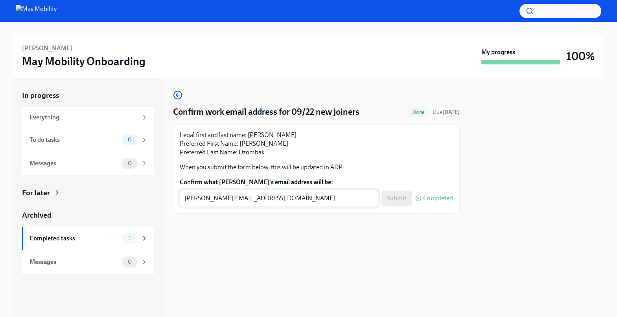
click at [299, 201] on textarea "[PERSON_NAME][EMAIL_ADDRESS][DOMAIN_NAME]" at bounding box center [278, 198] width 189 height 9
click at [299, 201] on textarea "chris.dzombak@maymobility.com" at bounding box center [278, 198] width 189 height 9
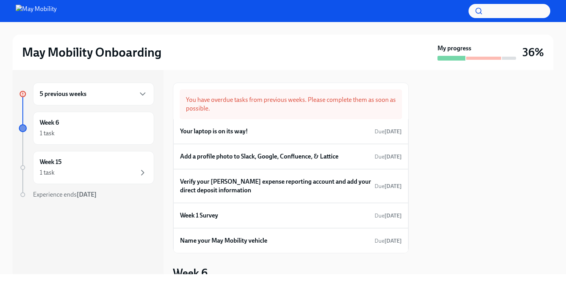
click at [100, 93] on div "5 previous weeks" at bounding box center [94, 93] width 108 height 9
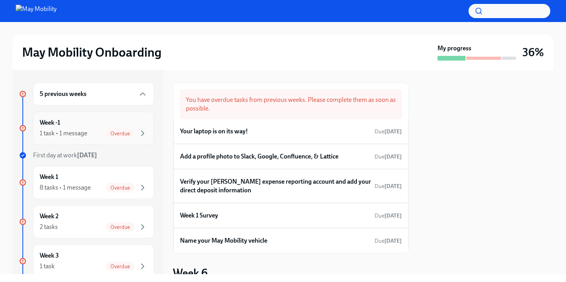
click at [102, 133] on div "1 task • 1 message Overdue" at bounding box center [94, 133] width 108 height 9
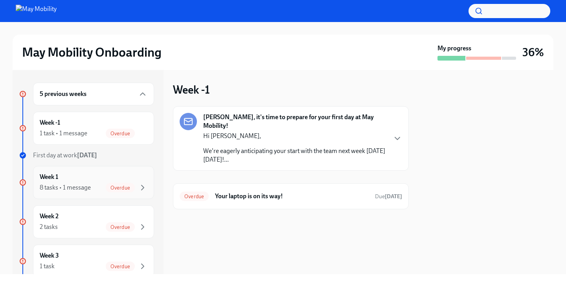
click at [91, 187] on div "8 tasks • 1 message Overdue" at bounding box center [94, 187] width 108 height 9
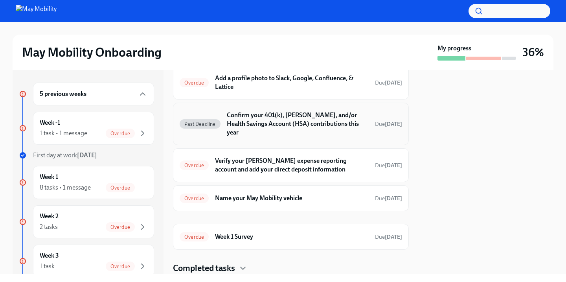
scroll to position [103, 0]
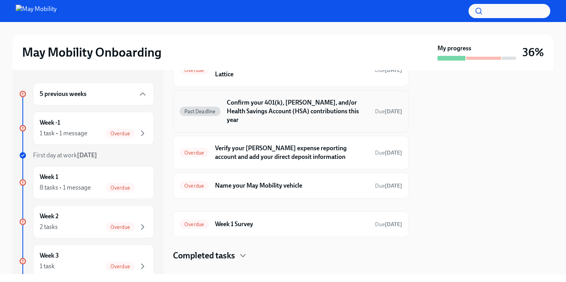
click at [295, 109] on h6 "Confirm your 401(k), [PERSON_NAME], and/or Health Savings Account (HSA) contrib…" at bounding box center [298, 111] width 142 height 26
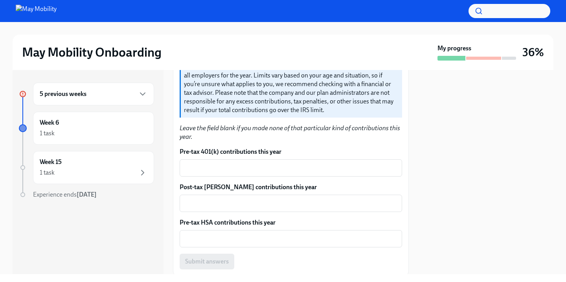
scroll to position [246, 0]
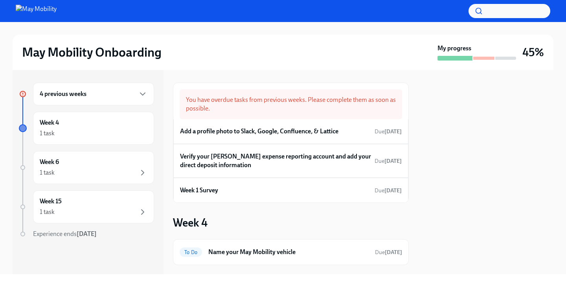
click at [112, 99] on div "4 previous weeks" at bounding box center [93, 94] width 121 height 23
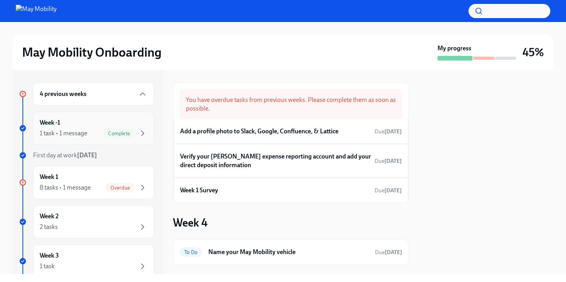
click at [98, 124] on div "Week -1 1 task • 1 message Complete" at bounding box center [94, 128] width 108 height 20
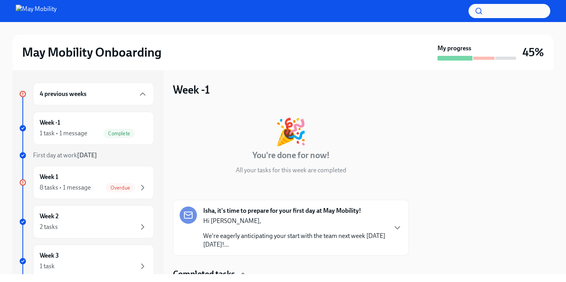
scroll to position [63, 0]
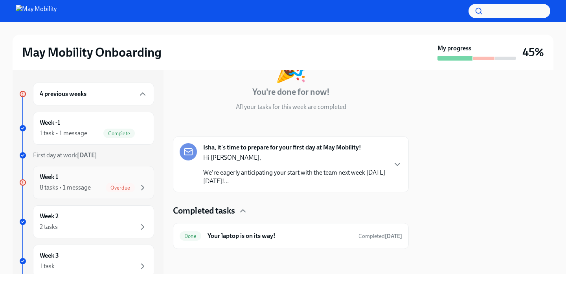
click at [92, 179] on div "Week 1 8 tasks • 1 message Overdue" at bounding box center [94, 183] width 108 height 20
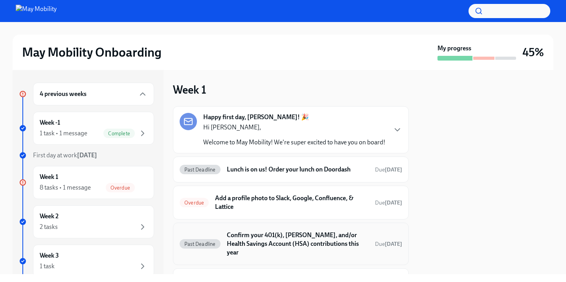
click at [282, 239] on h6 "Confirm your 401(k), [PERSON_NAME], and/or Health Savings Account (HSA) contrib…" at bounding box center [298, 244] width 142 height 26
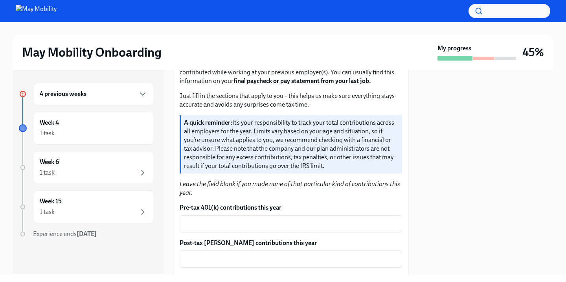
scroll to position [149, 0]
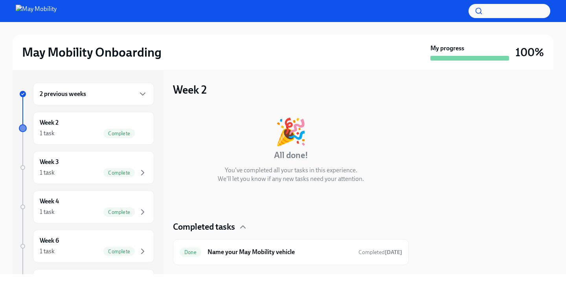
click at [88, 90] on div "2 previous weeks" at bounding box center [94, 93] width 108 height 9
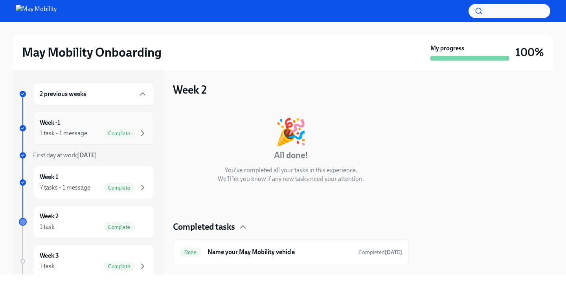
click at [95, 133] on div "1 task • 1 message Complete" at bounding box center [94, 133] width 108 height 9
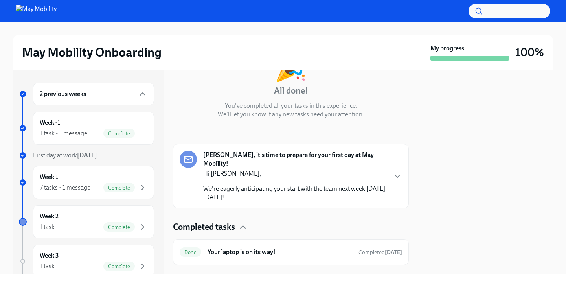
scroll to position [72, 0]
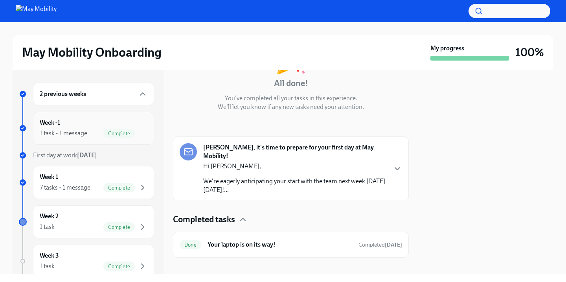
click at [105, 131] on span "Complete" at bounding box center [118, 134] width 31 height 6
click at [79, 137] on div "1 task • 1 message Complete" at bounding box center [94, 133] width 108 height 9
click at [79, 187] on div "7 tasks • 1 message" at bounding box center [65, 187] width 51 height 9
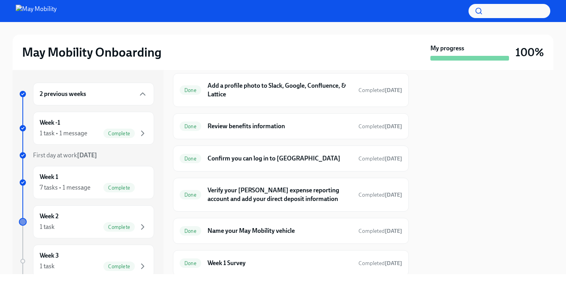
scroll to position [273, 0]
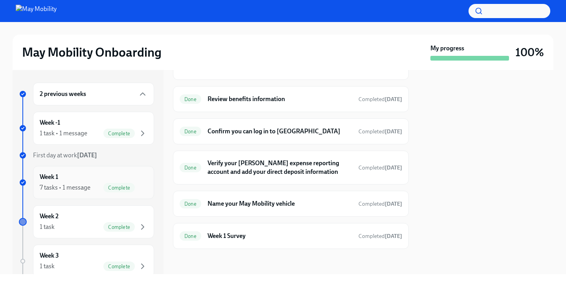
click at [92, 179] on div "Week 1 7 tasks • 1 message Complete" at bounding box center [94, 183] width 108 height 20
click at [98, 125] on div "Week -1 1 task • 1 message Complete" at bounding box center [94, 128] width 108 height 20
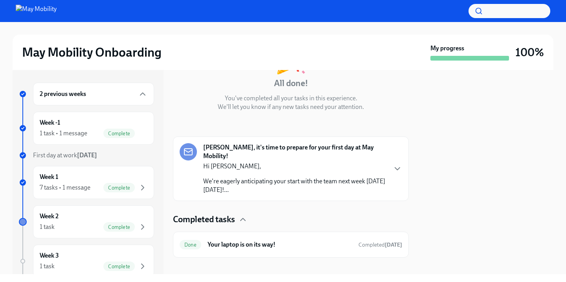
click at [279, 163] on div "Hi Chao, We're eagerly anticipating your start with the team next week on Monda…" at bounding box center [294, 178] width 183 height 32
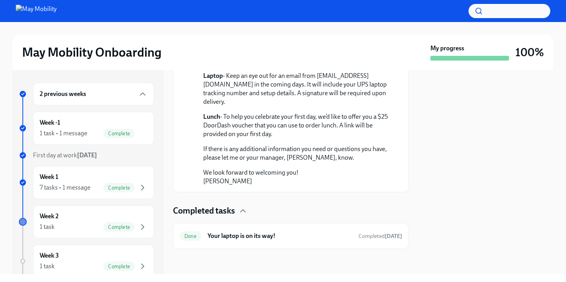
click at [133, 95] on div "2 previous weeks" at bounding box center [94, 93] width 108 height 9
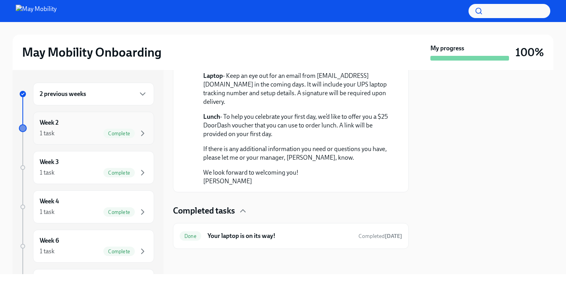
click at [114, 130] on div "Complete" at bounding box center [118, 133] width 31 height 9
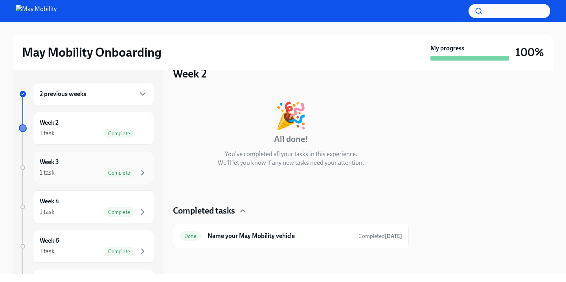
click at [101, 164] on div "Week 3 1 task Complete" at bounding box center [94, 168] width 108 height 20
click at [109, 96] on div "2 previous weeks" at bounding box center [94, 93] width 108 height 9
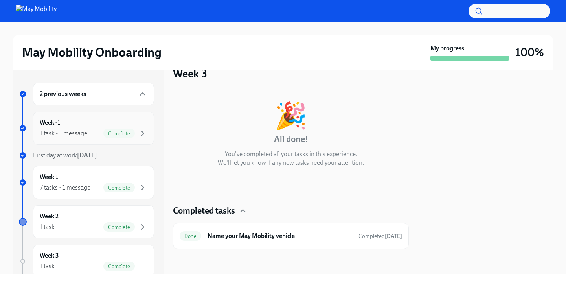
click at [98, 125] on div "Week -1 1 task • 1 message Complete" at bounding box center [94, 128] width 108 height 20
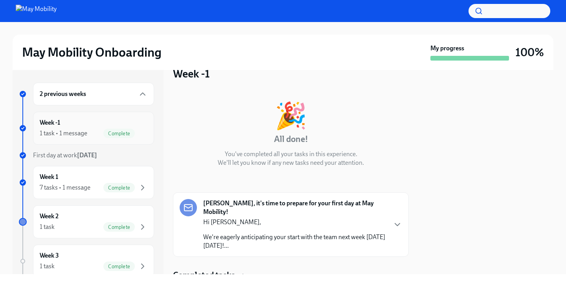
scroll to position [72, 0]
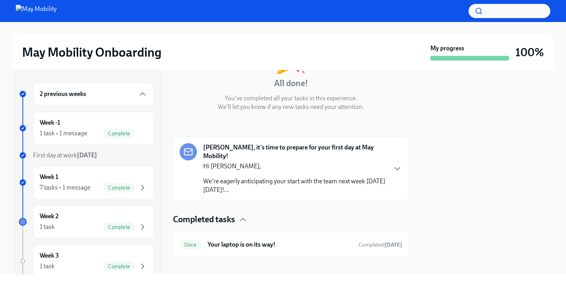
click at [87, 147] on div "2 previous weeks Week -1 1 task • 1 message Complete First day at work Aug 25th…" at bounding box center [86, 263] width 135 height 360
click at [76, 182] on div "Week 1 7 tasks • 1 message Complete" at bounding box center [94, 183] width 108 height 20
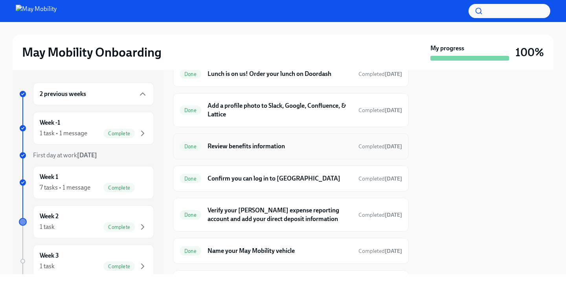
scroll to position [273, 0]
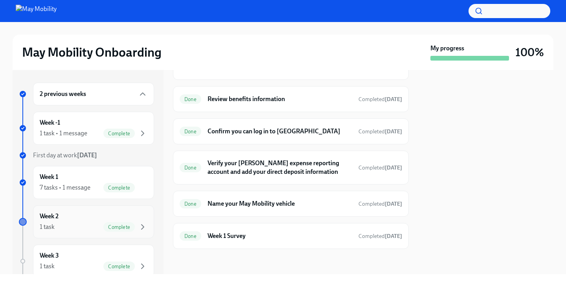
click at [85, 218] on div "Week 2 1 task Complete" at bounding box center [94, 222] width 108 height 20
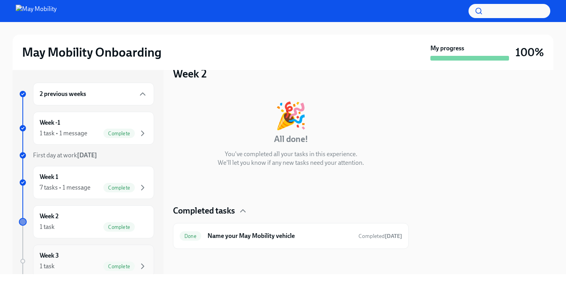
click at [87, 255] on div "Week 3 1 task Complete" at bounding box center [94, 261] width 108 height 20
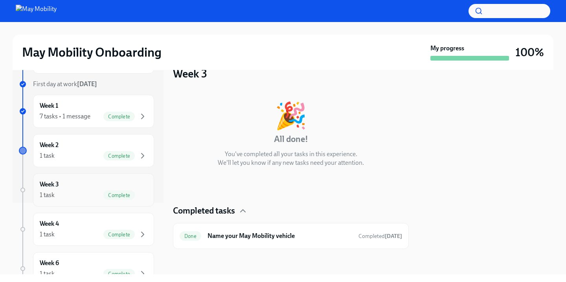
scroll to position [72, 0]
click at [92, 221] on div "Week 4 1 task Complete" at bounding box center [94, 228] width 108 height 20
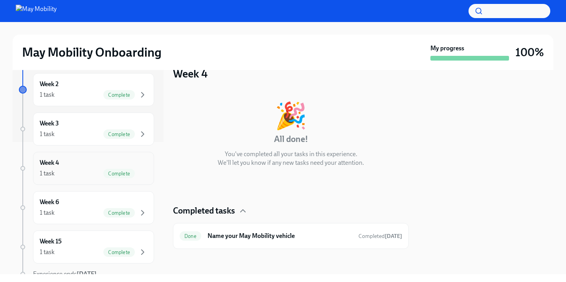
scroll to position [134, 0]
click at [92, 221] on div "Week 6 1 task Complete" at bounding box center [93, 206] width 121 height 33
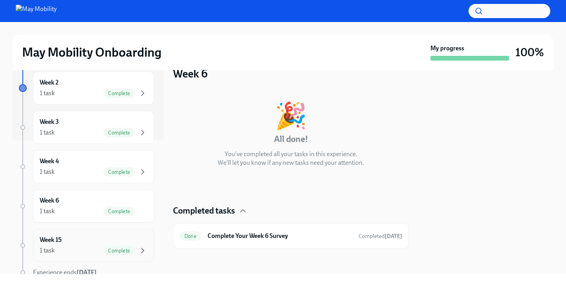
click at [90, 242] on div "Week 15 1 task Complete" at bounding box center [94, 246] width 108 height 20
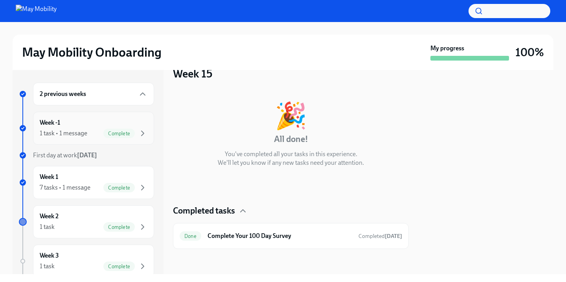
click at [85, 137] on div "1 task • 1 message" at bounding box center [64, 133] width 48 height 9
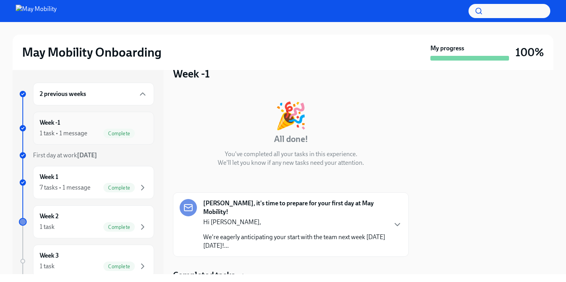
scroll to position [72, 0]
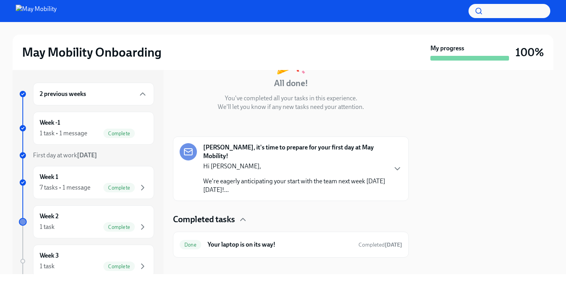
click at [98, 90] on div "2 previous weeks" at bounding box center [94, 93] width 108 height 9
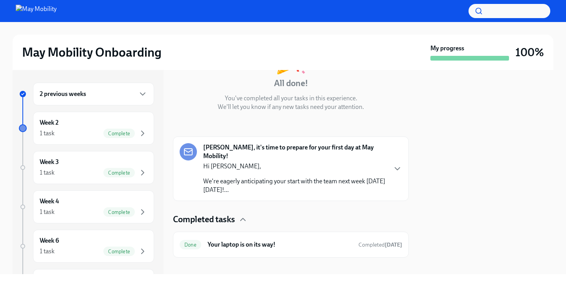
click at [94, 90] on div "2 previous weeks" at bounding box center [94, 93] width 108 height 9
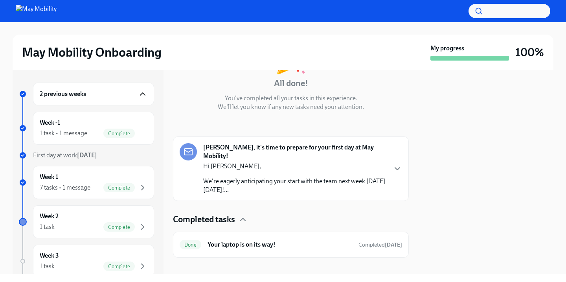
click at [140, 92] on icon "button" at bounding box center [142, 93] width 9 height 9
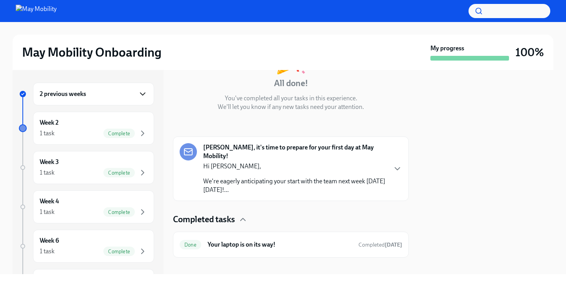
click at [140, 92] on icon "button" at bounding box center [142, 93] width 9 height 9
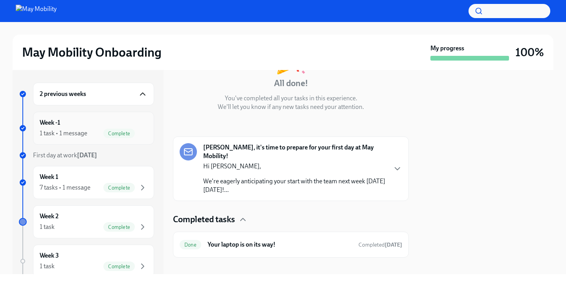
click at [130, 114] on div "Week -1 1 task • 1 message Complete" at bounding box center [93, 128] width 121 height 33
click at [88, 124] on div "Week -1 1 task • 1 message Complete" at bounding box center [94, 128] width 108 height 20
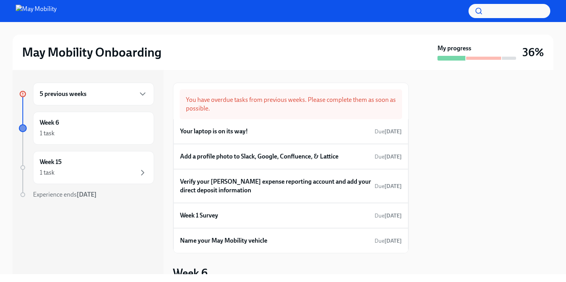
click at [93, 98] on div "5 previous weeks" at bounding box center [94, 93] width 108 height 9
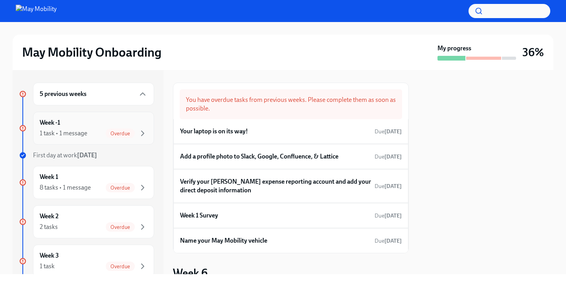
click at [96, 119] on div "Week -1 1 task • 1 message Overdue" at bounding box center [94, 128] width 108 height 20
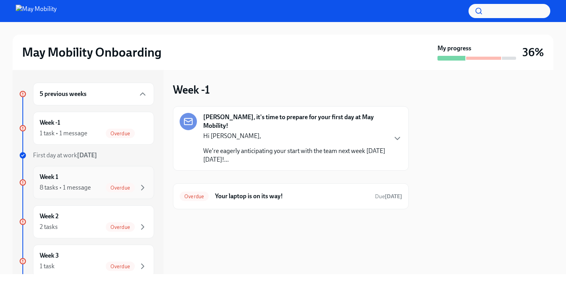
click at [92, 171] on div "Week 1 8 tasks • 1 message Overdue" at bounding box center [93, 182] width 121 height 33
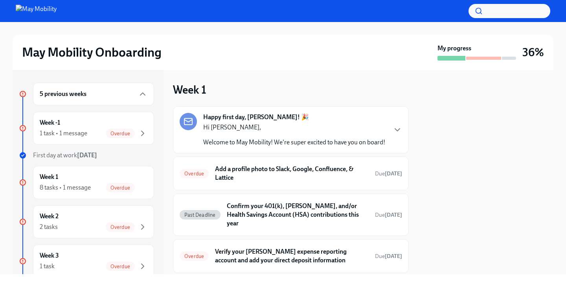
scroll to position [107, 0]
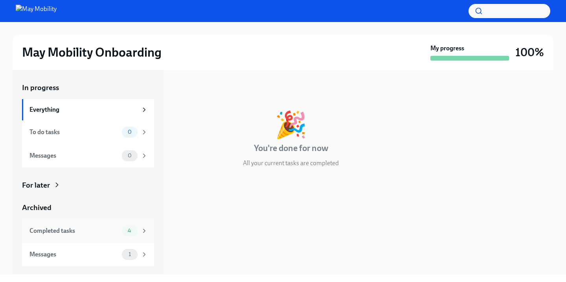
click at [54, 227] on div "Completed tasks" at bounding box center [74, 231] width 89 height 9
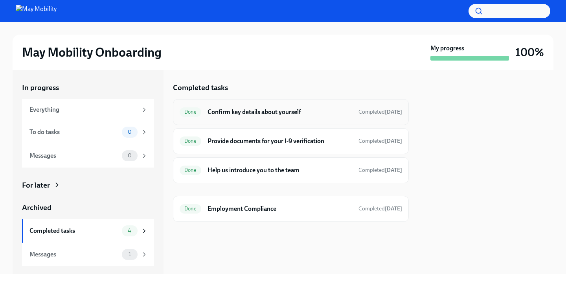
click at [298, 113] on h6 "Confirm key details about yourself" at bounding box center [280, 112] width 145 height 9
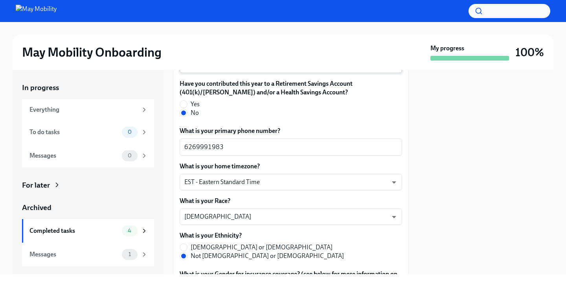
scroll to position [398, 0]
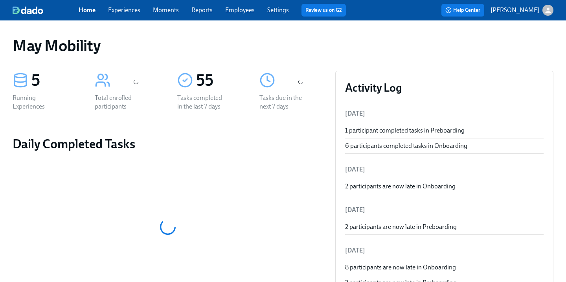
click at [123, 7] on link "Experiences" at bounding box center [124, 9] width 32 height 7
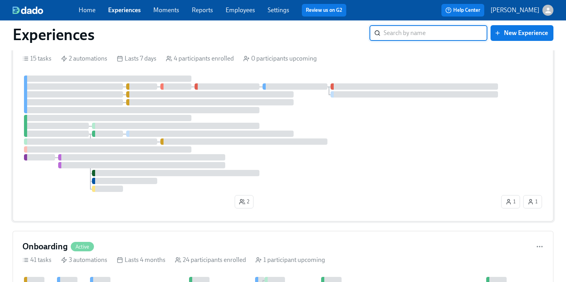
scroll to position [41, 0]
click at [88, 92] on div at bounding box center [73, 95] width 99 height 6
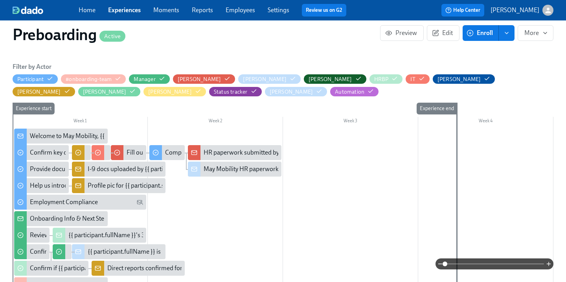
scroll to position [191, 0]
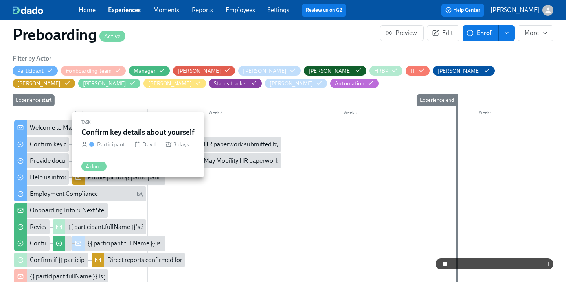
click at [46, 147] on div "Confirm key details about yourself" at bounding box center [75, 144] width 91 height 9
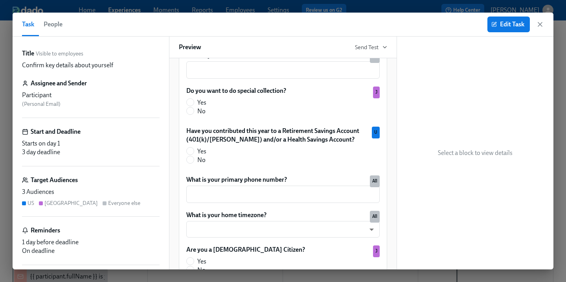
scroll to position [374, 0]
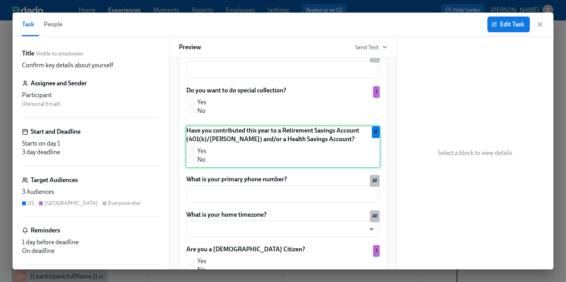
click at [317, 163] on div "Have you contributed this year to a Retirement Savings Account (401(k)/[PERSON_…" at bounding box center [283, 146] width 195 height 42
